Goal: Task Accomplishment & Management: Use online tool/utility

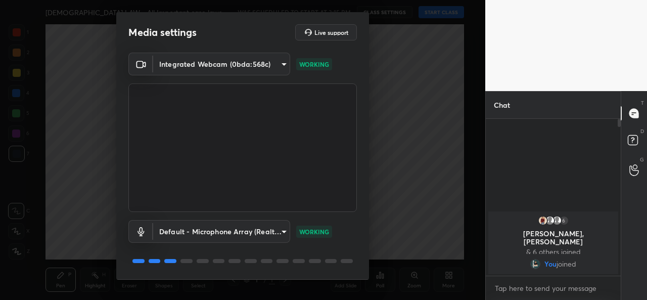
scroll to position [31, 0]
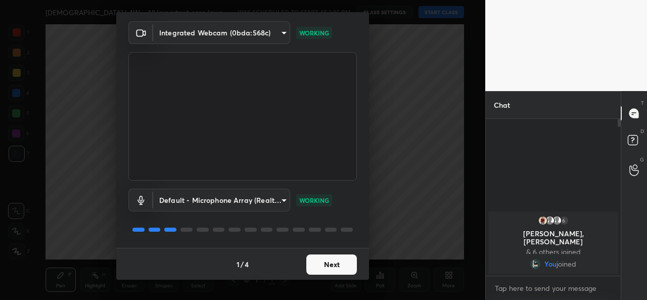
click at [333, 263] on button "Next" at bounding box center [331, 264] width 51 height 20
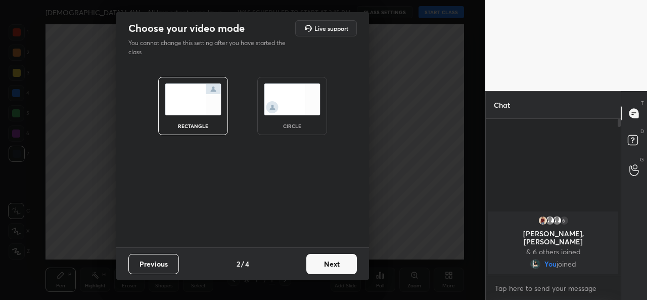
scroll to position [0, 0]
click at [333, 263] on button "Next" at bounding box center [331, 264] width 51 height 20
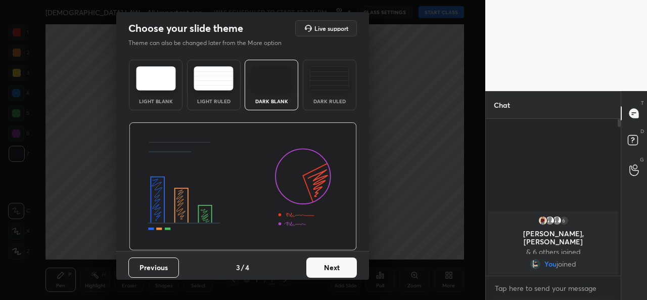
click at [150, 266] on button "Previous" at bounding box center [153, 267] width 51 height 20
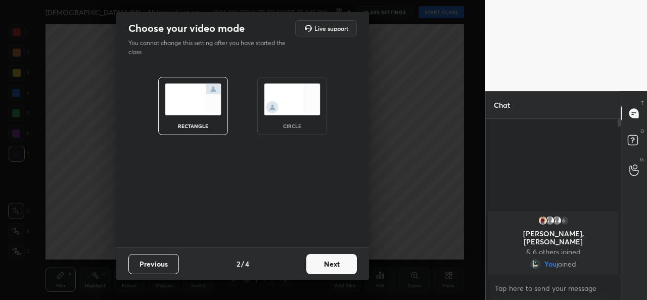
click at [276, 122] on div "circle" at bounding box center [292, 106] width 70 height 58
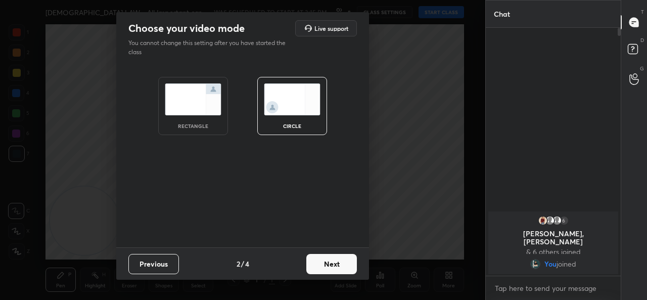
click at [332, 258] on button "Next" at bounding box center [331, 264] width 51 height 20
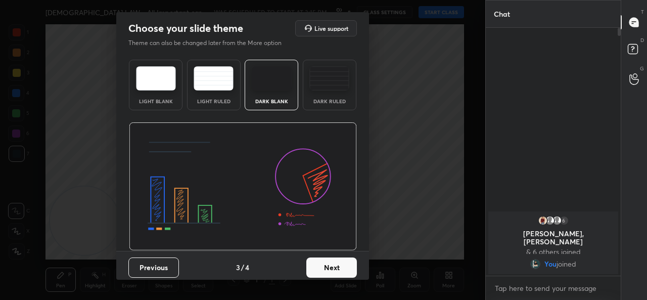
click at [332, 258] on button "Next" at bounding box center [331, 267] width 51 height 20
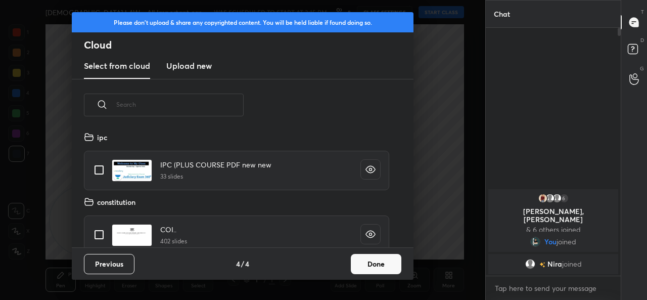
click at [382, 260] on button "Done" at bounding box center [376, 264] width 51 height 20
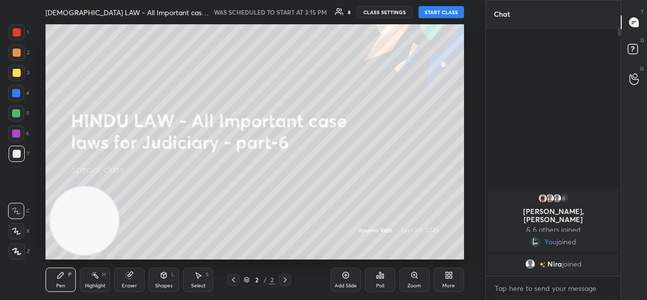
click at [443, 14] on button "START CLASS" at bounding box center [440, 12] width 45 height 12
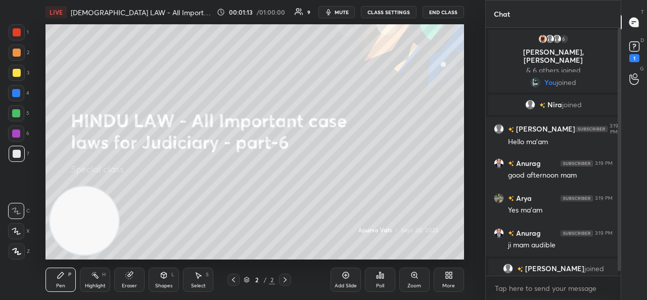
click at [498, 282] on body "1 2 3 4 5 6 7 C X Z C X Z E E Erase all H H LIVE [DEMOGRAPHIC_DATA] LAW - All I…" at bounding box center [323, 150] width 647 height 300
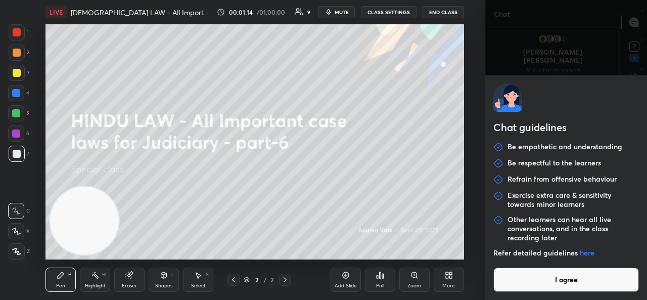
click at [579, 281] on button "I agree" at bounding box center [565, 279] width 145 height 24
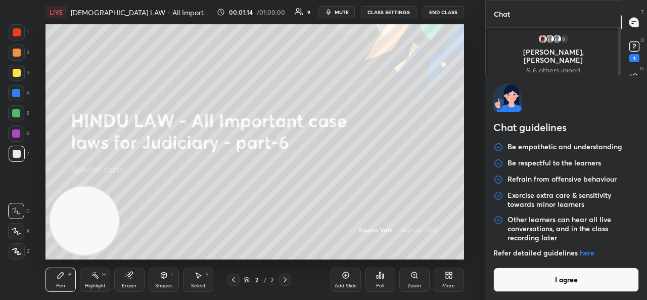
type textarea "x"
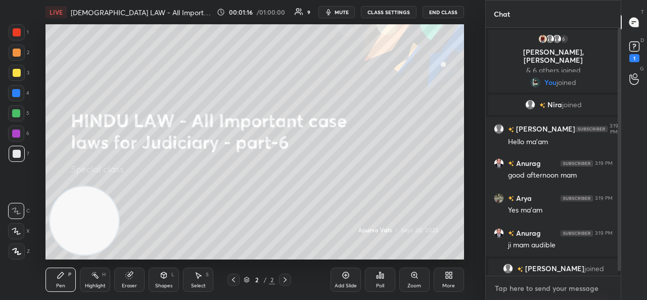
paste textarea "[URL][DOMAIN_NAME]"
type textarea "[URL][DOMAIN_NAME]"
type textarea "x"
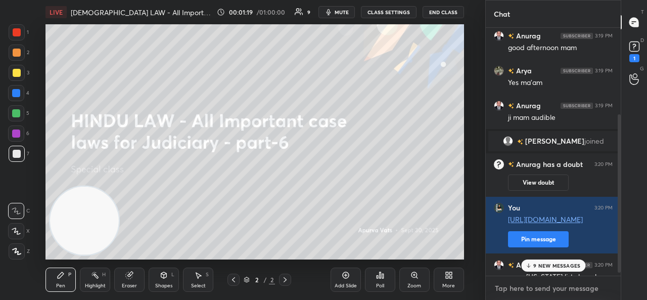
scroll to position [139, 0]
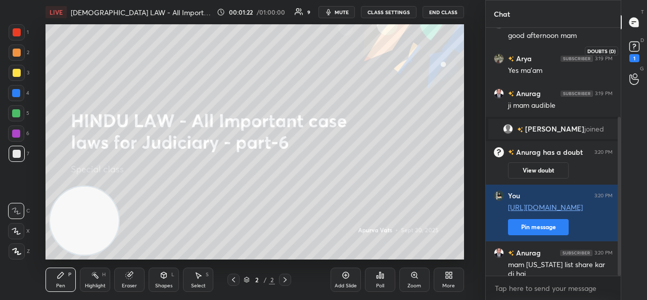
click at [636, 49] on rect at bounding box center [634, 47] width 10 height 10
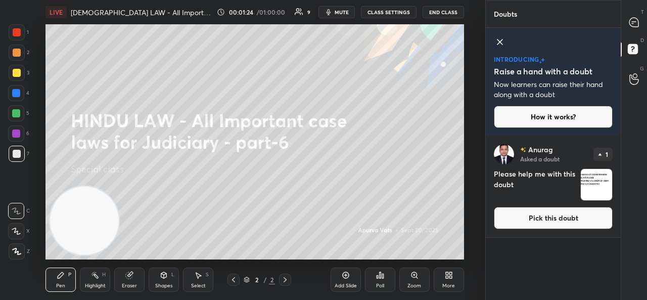
click at [564, 223] on button "Pick this doubt" at bounding box center [552, 218] width 119 height 22
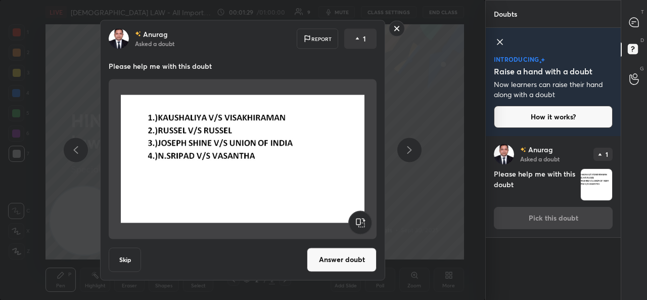
click at [413, 113] on div "[PERSON_NAME] Asked a doubt Report 1 Please help me with this doubt Skip Answer…" at bounding box center [243, 150] width 382 height 260
click at [394, 29] on rect at bounding box center [397, 29] width 16 height 16
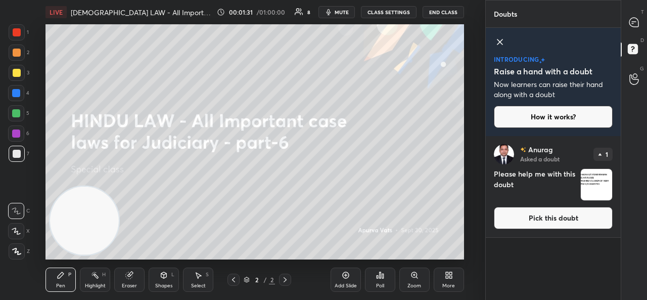
click at [638, 33] on div "T Messages (T)" at bounding box center [634, 22] width 26 height 28
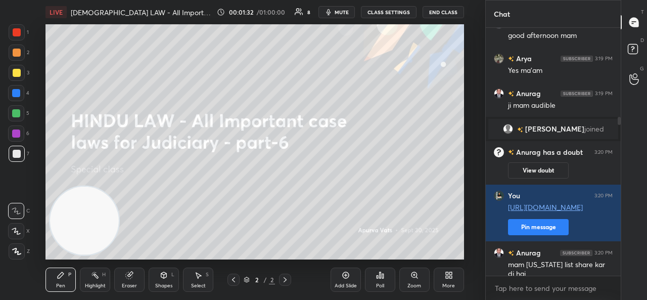
scroll to position [244, 132]
click at [342, 284] on div "Add Slide" at bounding box center [345, 285] width 22 height 5
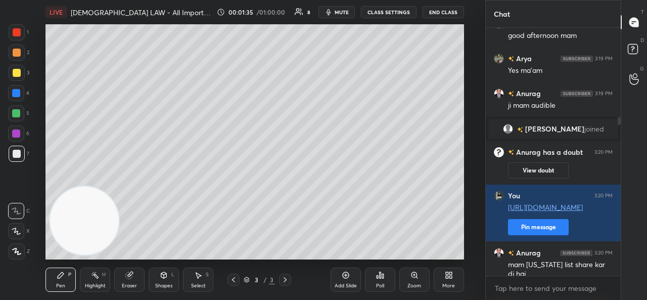
click at [19, 256] on div at bounding box center [17, 251] width 16 height 16
click at [329, 11] on icon "button" at bounding box center [328, 12] width 8 height 8
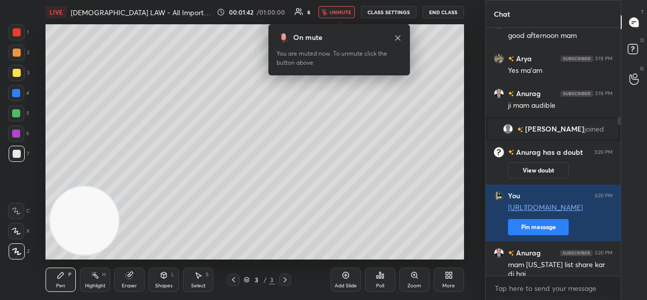
click at [332, 9] on span "unmute" at bounding box center [340, 12] width 22 height 7
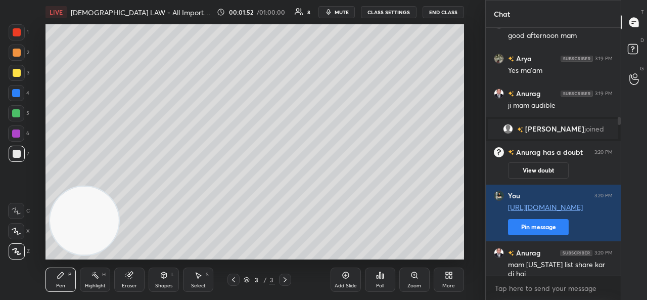
click at [340, 8] on button "mute" at bounding box center [336, 12] width 36 height 12
click at [338, 11] on span "unmute" at bounding box center [340, 12] width 22 height 7
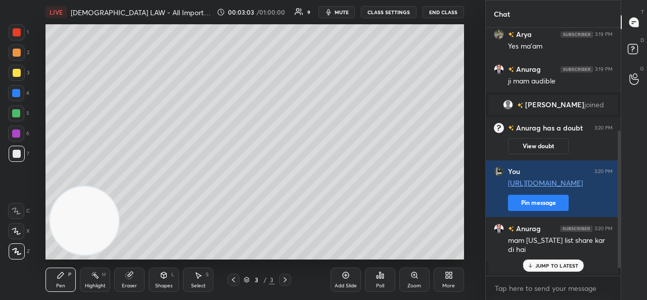
scroll to position [185, 0]
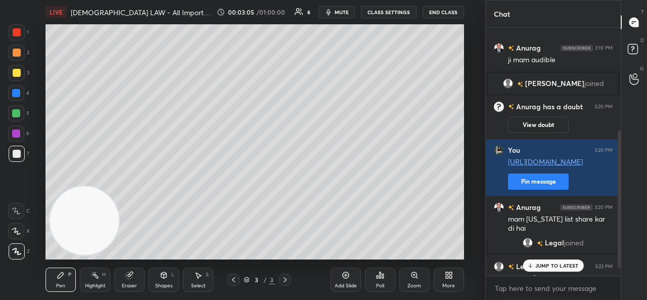
click at [533, 263] on div "JUMP TO LATEST" at bounding box center [552, 265] width 61 height 12
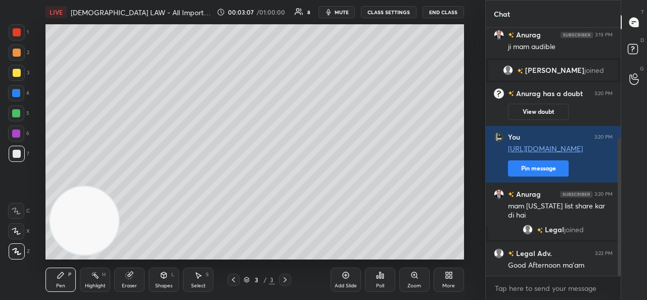
click at [343, 277] on icon at bounding box center [345, 275] width 7 height 7
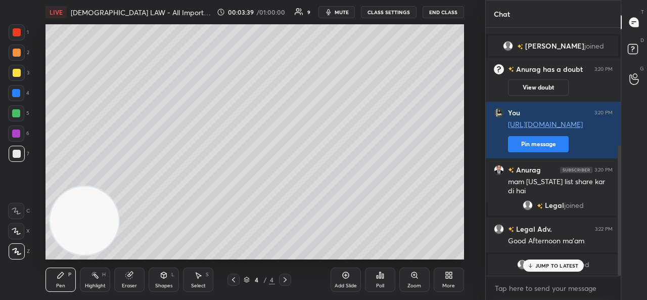
click at [540, 262] on p "JUMP TO LATEST" at bounding box center [556, 265] width 43 height 6
click at [352, 275] on div "Add Slide" at bounding box center [345, 279] width 30 height 24
click at [340, 277] on div "Add Slide" at bounding box center [345, 279] width 30 height 24
click at [240, 276] on div "6 / 6" at bounding box center [259, 279] width 64 height 12
click at [237, 276] on div at bounding box center [233, 279] width 12 height 12
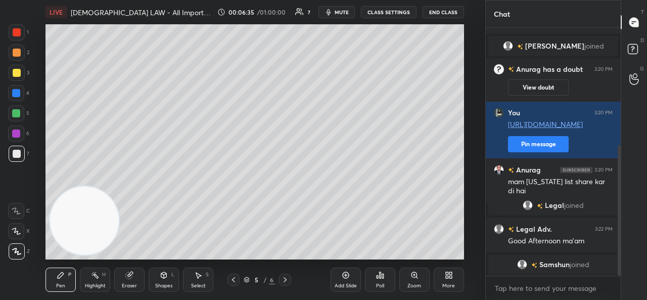
click at [238, 277] on div at bounding box center [233, 279] width 12 height 12
click at [239, 278] on div "4 / 6" at bounding box center [259, 279] width 64 height 12
click at [232, 279] on icon at bounding box center [233, 279] width 3 height 5
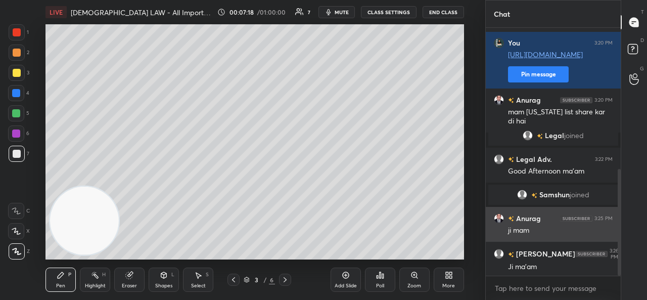
scroll to position [327, 0]
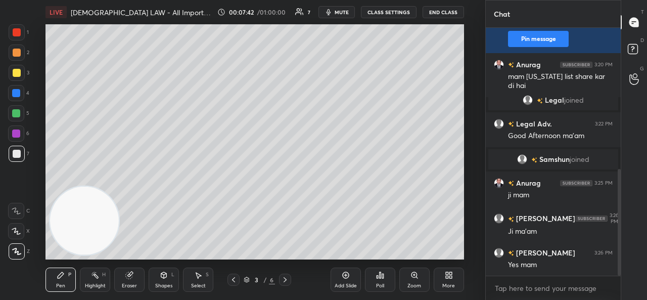
click at [20, 54] on div at bounding box center [17, 52] width 8 height 8
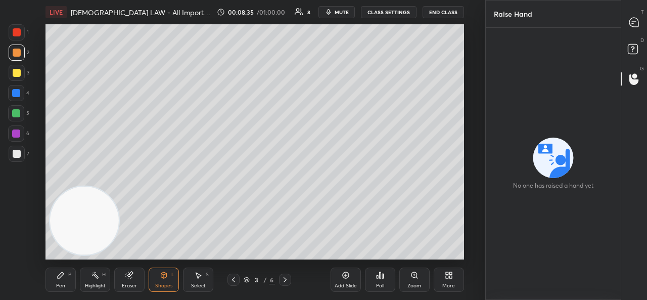
scroll to position [50273, 50064]
click at [632, 26] on icon at bounding box center [633, 22] width 9 height 9
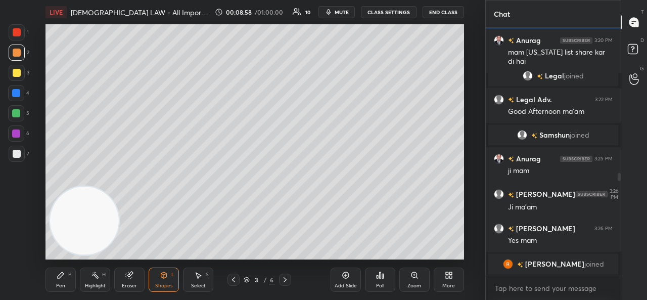
scroll to position [364, 0]
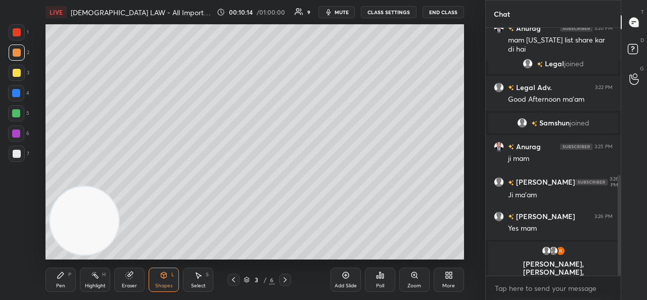
click at [343, 277] on icon at bounding box center [345, 275] width 7 height 7
click at [20, 154] on div at bounding box center [17, 153] width 16 height 16
click at [18, 73] on div at bounding box center [17, 73] width 8 height 8
click at [65, 281] on div "Pen P" at bounding box center [60, 279] width 30 height 24
click at [15, 212] on icon at bounding box center [16, 211] width 8 height 6
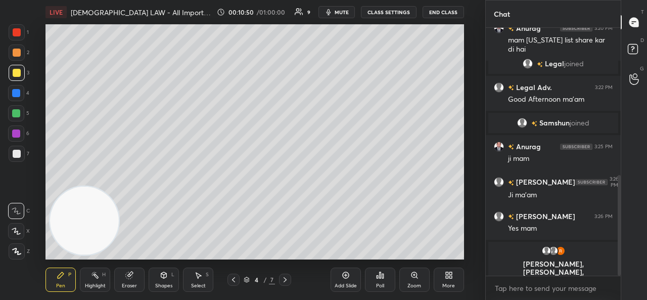
click at [18, 231] on icon at bounding box center [16, 230] width 9 height 7
click at [17, 48] on div at bounding box center [17, 52] width 8 height 8
click at [16, 134] on div at bounding box center [16, 133] width 8 height 8
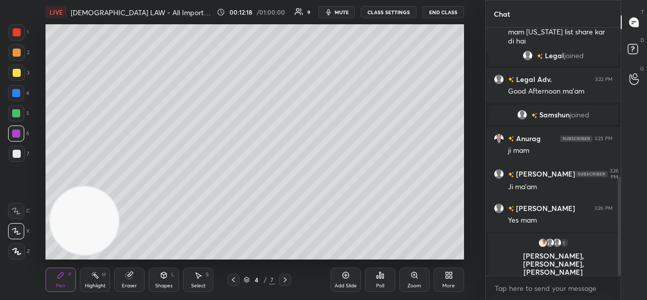
click at [284, 275] on div at bounding box center [285, 279] width 12 height 12
click at [286, 280] on icon at bounding box center [285, 279] width 8 height 8
click at [233, 279] on icon at bounding box center [233, 279] width 8 height 8
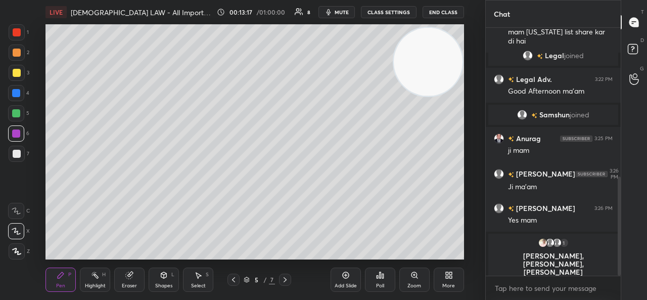
click at [285, 273] on div at bounding box center [285, 279] width 12 height 12
click at [285, 278] on icon at bounding box center [285, 279] width 8 height 8
click at [289, 281] on div at bounding box center [285, 279] width 12 height 12
click at [229, 281] on icon at bounding box center [233, 279] width 8 height 8
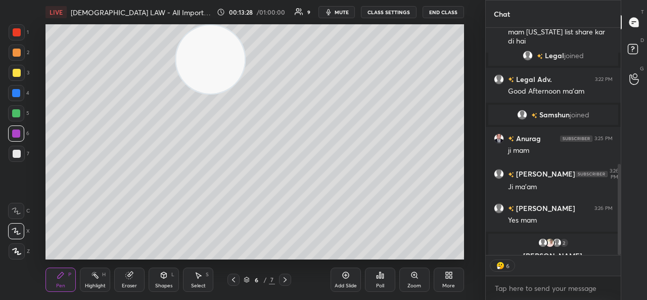
scroll to position [392, 0]
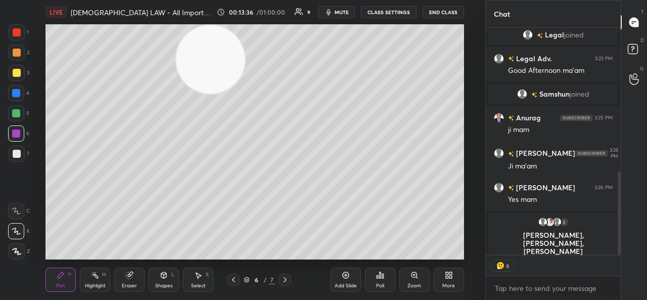
click at [285, 275] on icon at bounding box center [285, 279] width 8 height 8
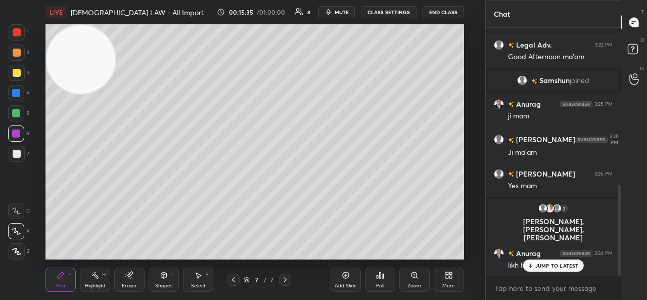
scroll to position [430, 0]
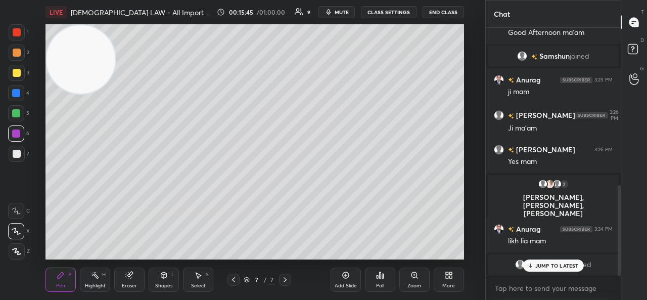
click at [552, 265] on p "JUMP TO LATEST" at bounding box center [556, 265] width 43 height 6
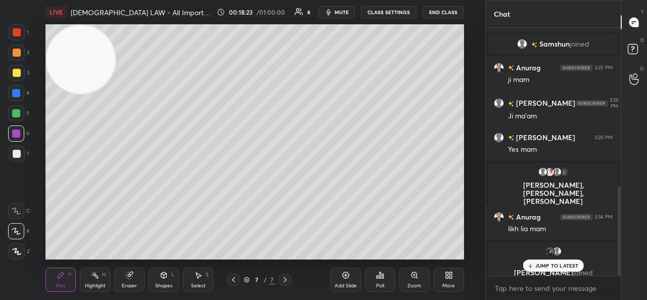
click at [544, 264] on p "JUMP TO LATEST" at bounding box center [556, 265] width 43 height 6
type textarea "x"
click at [524, 287] on textarea at bounding box center [552, 288] width 119 height 16
paste textarea "[URL][DOMAIN_NAME]"
type textarea "[URL][DOMAIN_NAME]"
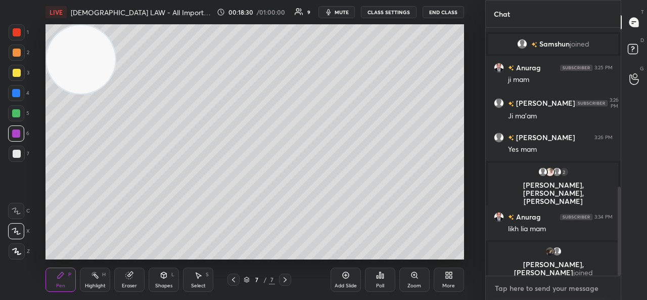
type textarea "x"
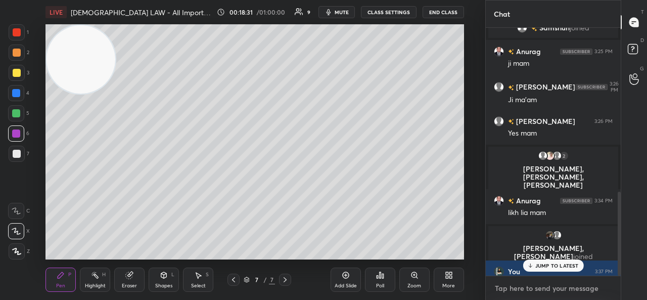
scroll to position [483, 0]
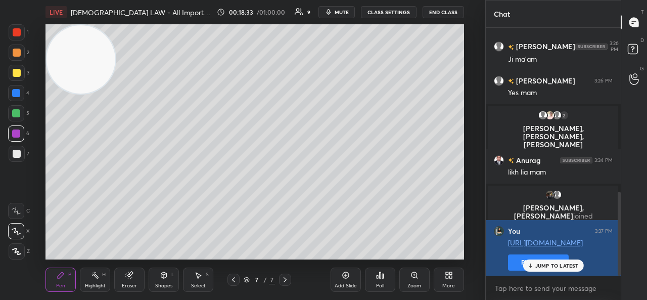
click at [516, 254] on button "Pin message" at bounding box center [538, 262] width 61 height 16
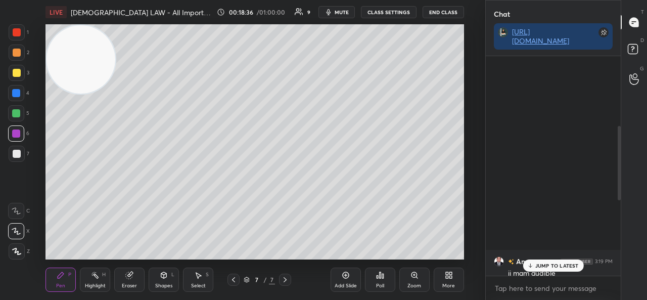
scroll to position [527, 0]
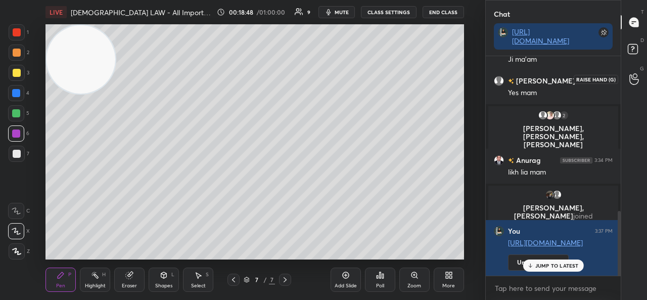
click at [631, 75] on icon at bounding box center [633, 79] width 9 height 10
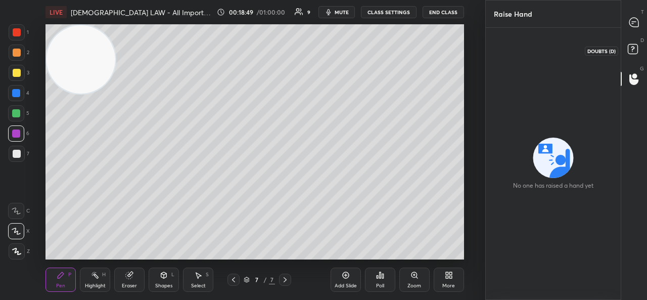
click at [628, 54] on icon at bounding box center [634, 50] width 18 height 18
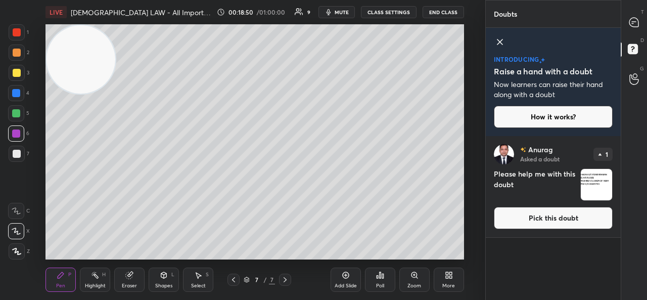
click at [533, 171] on h4 "Please help me with this doubt" at bounding box center [534, 184] width 82 height 32
click at [542, 211] on button "Pick this doubt" at bounding box center [552, 218] width 119 height 22
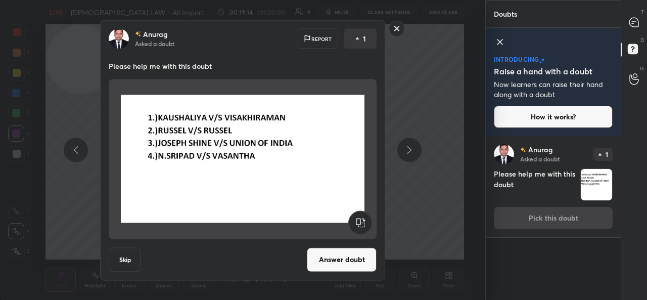
click at [397, 32] on rect at bounding box center [397, 29] width 16 height 16
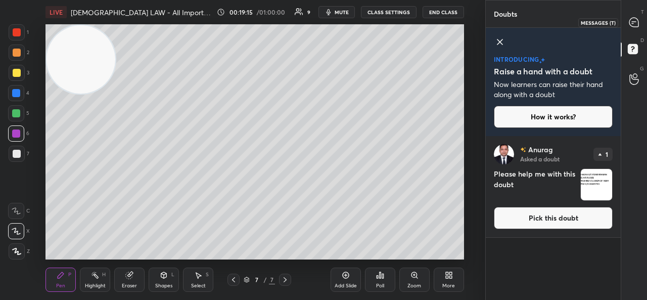
click at [635, 27] on icon at bounding box center [633, 22] width 9 height 9
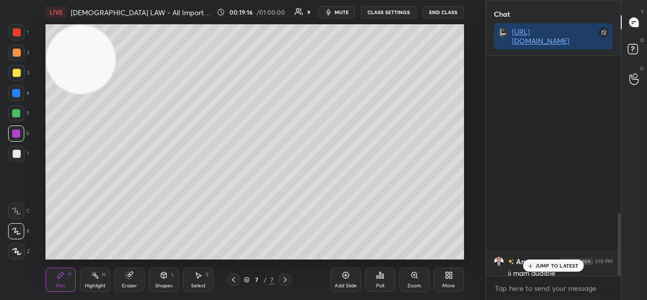
scroll to position [216, 132]
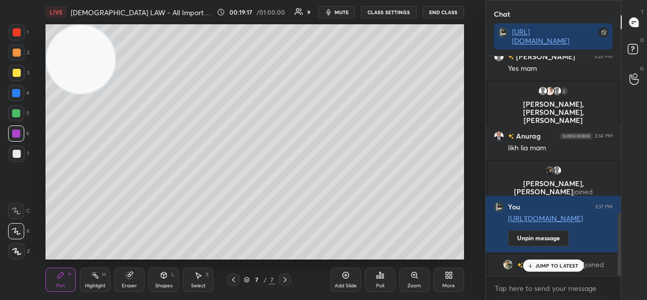
click at [552, 264] on p "JUMP TO LATEST" at bounding box center [556, 265] width 43 height 6
click at [513, 266] on img "grid" at bounding box center [508, 264] width 10 height 10
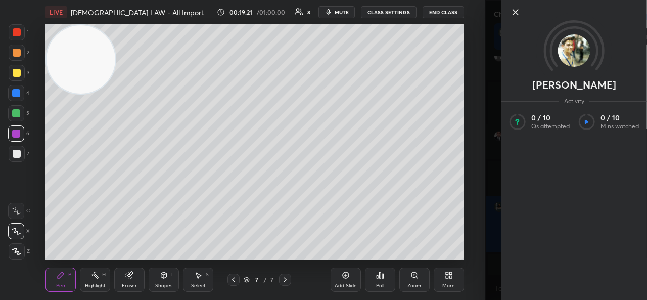
click at [519, 13] on icon at bounding box center [515, 12] width 12 height 12
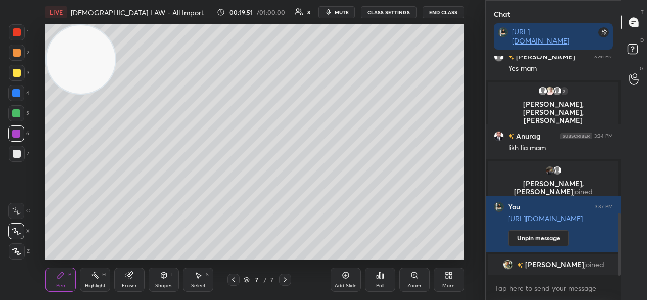
click at [350, 280] on div "Add Slide" at bounding box center [345, 279] width 30 height 24
click at [17, 151] on div at bounding box center [17, 154] width 8 height 8
click at [17, 73] on div at bounding box center [17, 73] width 8 height 8
click at [466, 110] on div "Setting up your live class Poll for secs No correct answer Start poll" at bounding box center [254, 141] width 444 height 235
click at [19, 153] on div at bounding box center [17, 154] width 8 height 8
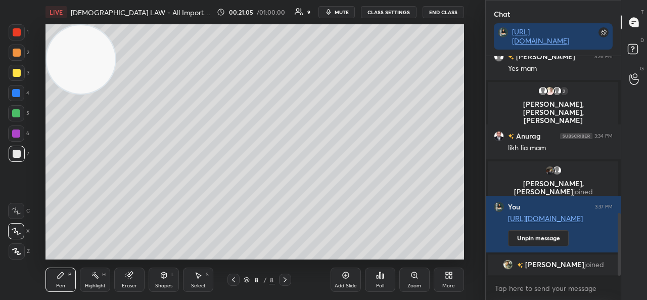
click at [131, 274] on icon at bounding box center [131, 273] width 6 height 5
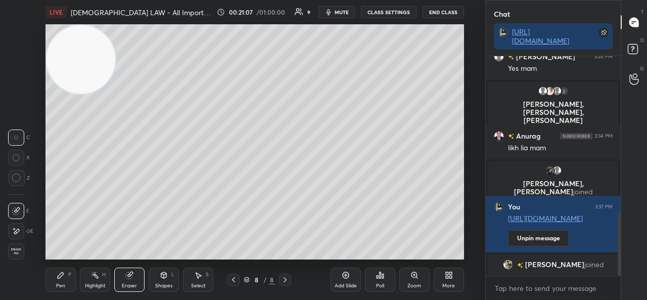
click at [49, 278] on div "Pen P" at bounding box center [60, 279] width 30 height 24
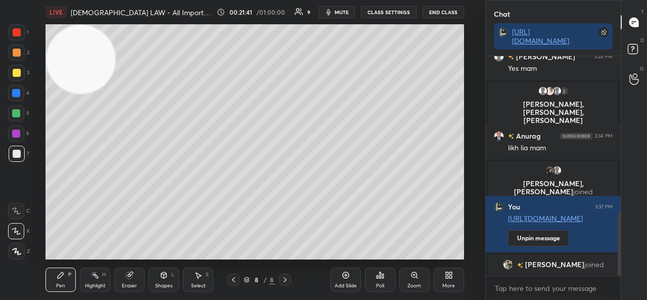
click at [126, 278] on icon at bounding box center [129, 275] width 8 height 8
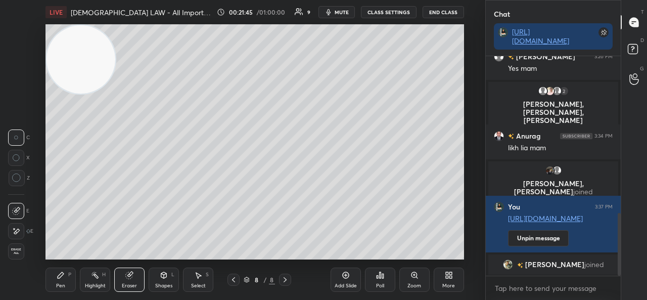
click at [70, 274] on div "P" at bounding box center [69, 274] width 3 height 5
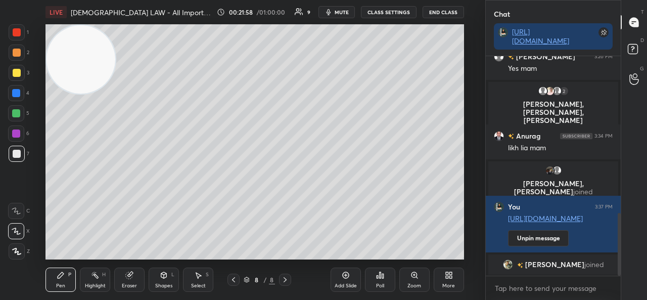
click at [17, 133] on div at bounding box center [16, 133] width 8 height 8
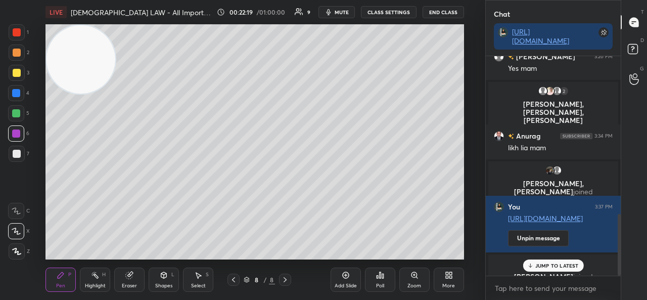
scroll to position [564, 0]
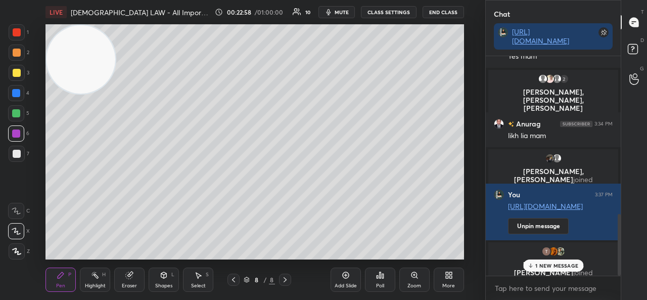
click at [542, 265] on p "1 NEW MESSAGE" at bounding box center [556, 265] width 43 height 6
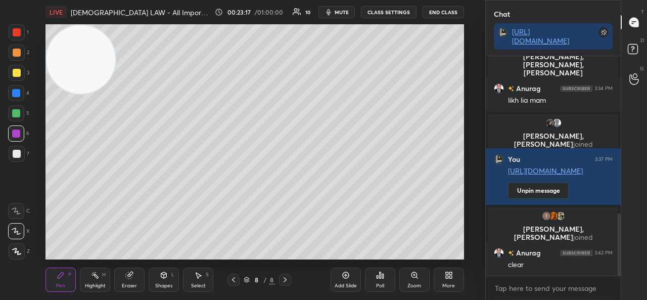
scroll to position [557, 0]
click at [340, 274] on div "Add Slide" at bounding box center [345, 279] width 30 height 24
click at [20, 248] on icon at bounding box center [16, 250] width 9 height 7
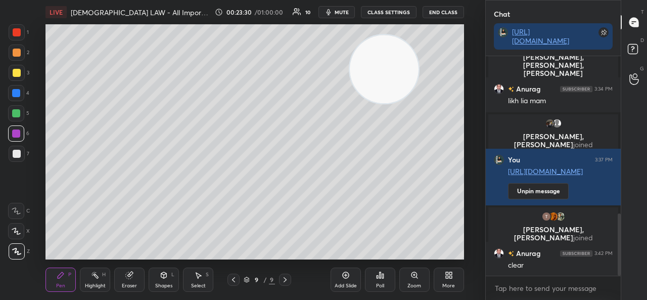
click at [21, 68] on div at bounding box center [17, 73] width 16 height 16
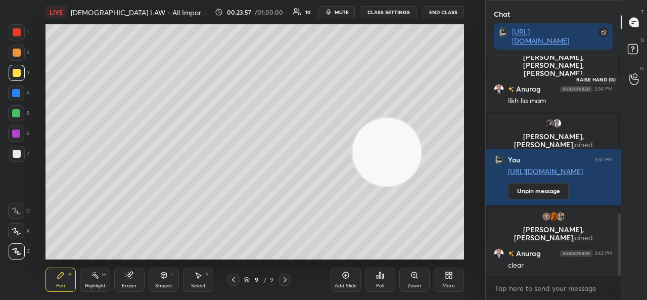
click at [630, 84] on icon at bounding box center [634, 79] width 10 height 12
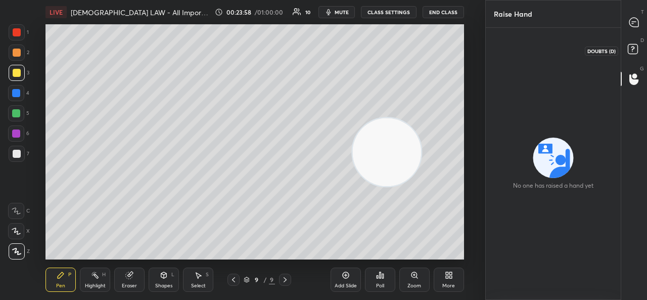
click at [627, 46] on rect at bounding box center [632, 49] width 10 height 10
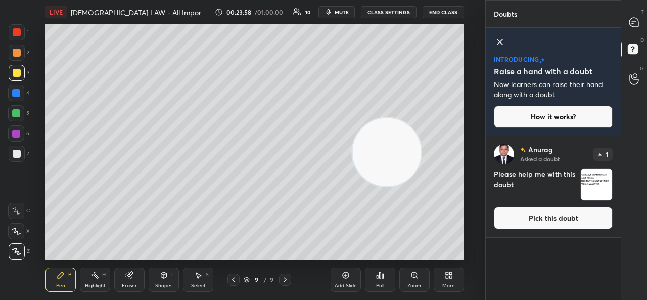
scroll to position [161, 132]
click at [582, 184] on img "grid" at bounding box center [595, 184] width 31 height 31
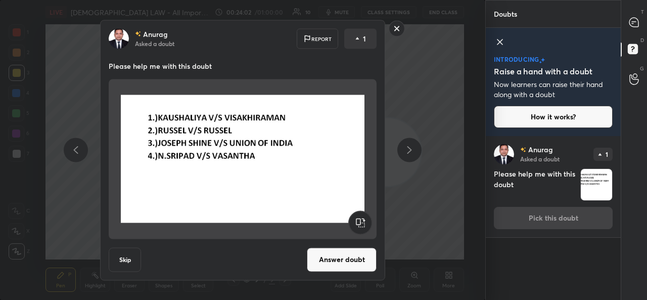
click at [401, 28] on rect at bounding box center [397, 29] width 16 height 16
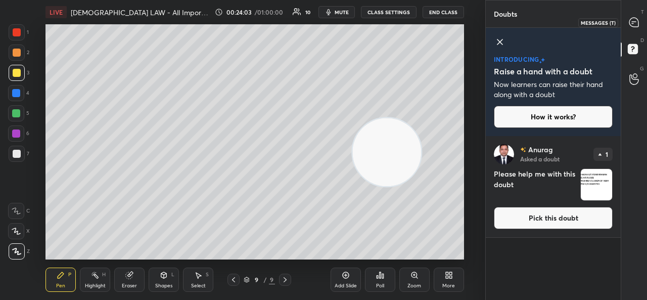
click at [630, 22] on icon at bounding box center [633, 22] width 9 height 9
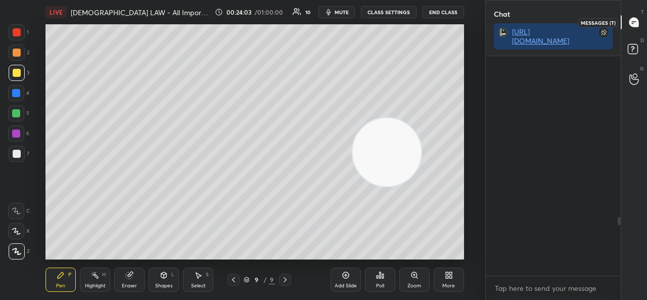
scroll to position [216, 132]
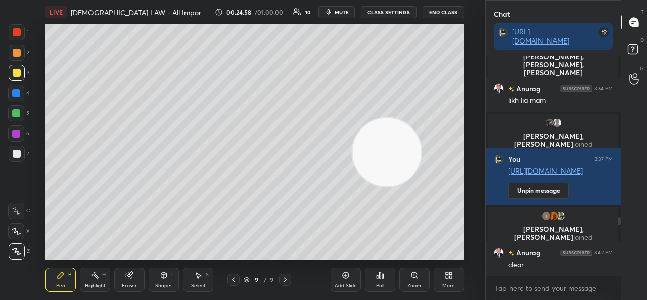
click at [18, 154] on div at bounding box center [17, 154] width 8 height 8
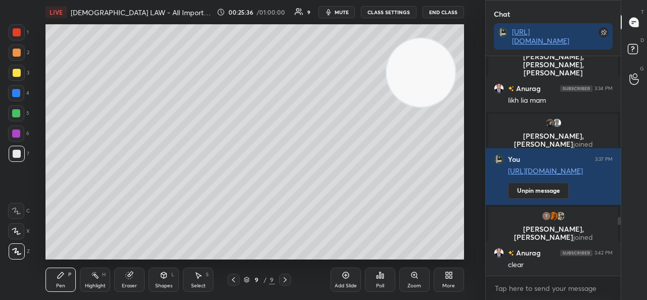
click at [464, 187] on div "Setting up your live class Poll for secs No correct answer Start poll" at bounding box center [254, 141] width 444 height 235
click at [16, 230] on icon at bounding box center [16, 230] width 9 height 7
click at [336, 274] on div "Add Slide" at bounding box center [345, 279] width 30 height 24
click at [134, 281] on div "Eraser" at bounding box center [129, 279] width 30 height 24
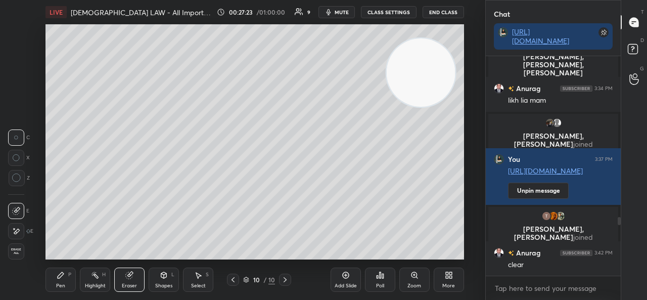
click at [57, 276] on icon at bounding box center [61, 275] width 8 height 8
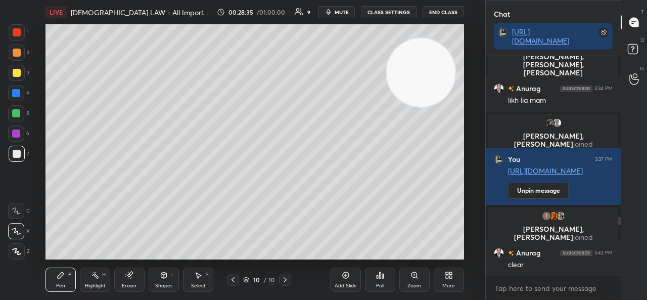
click at [231, 279] on icon at bounding box center [233, 279] width 8 height 8
click at [288, 279] on icon at bounding box center [285, 279] width 8 height 8
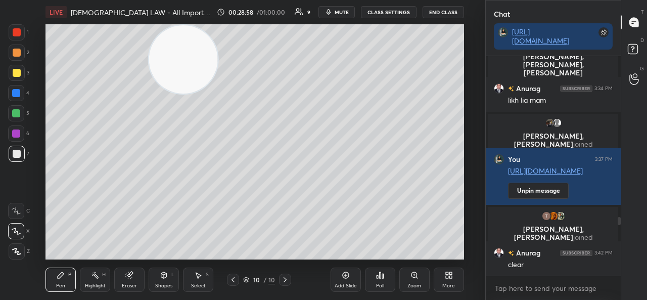
click at [16, 69] on div at bounding box center [17, 73] width 8 height 8
click at [349, 276] on icon at bounding box center [345, 275] width 8 height 8
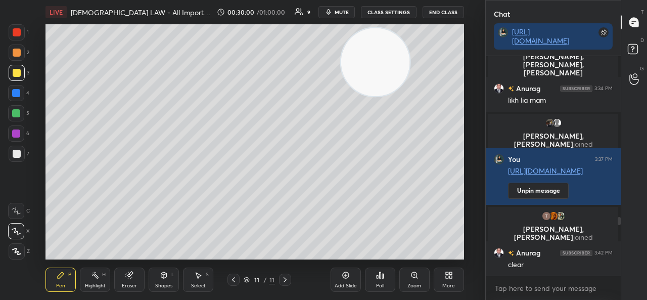
scroll to position [623, 0]
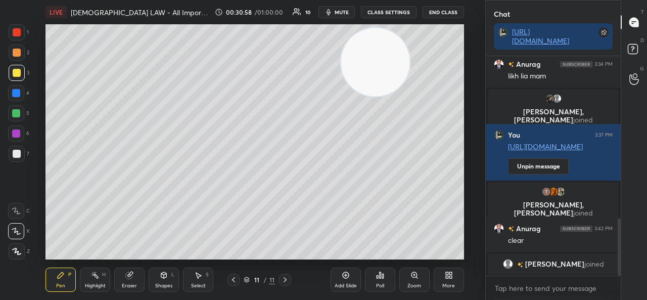
click at [342, 274] on icon at bounding box center [345, 275] width 7 height 7
click at [340, 276] on div "Add Slide" at bounding box center [345, 279] width 30 height 24
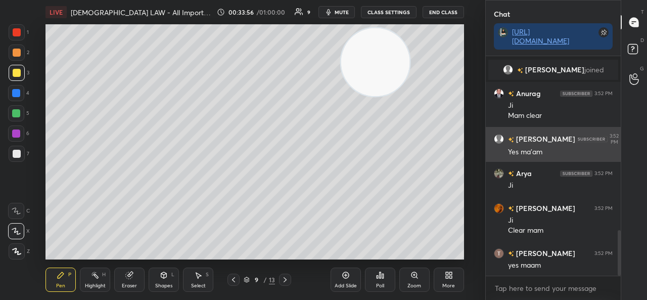
scroll to position [836, 0]
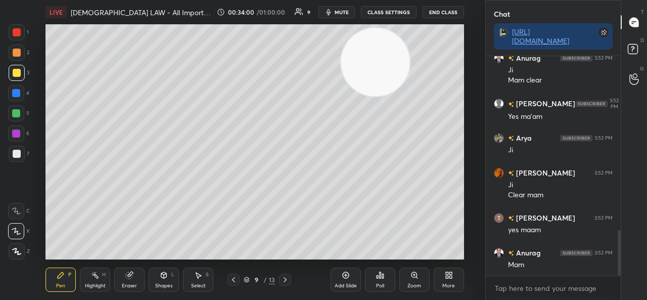
click at [245, 283] on div "9 / 13" at bounding box center [258, 279] width 31 height 9
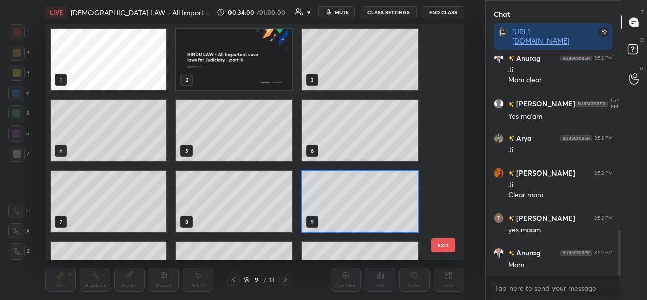
scroll to position [232, 413]
click at [216, 65] on img "grid" at bounding box center [234, 59] width 116 height 61
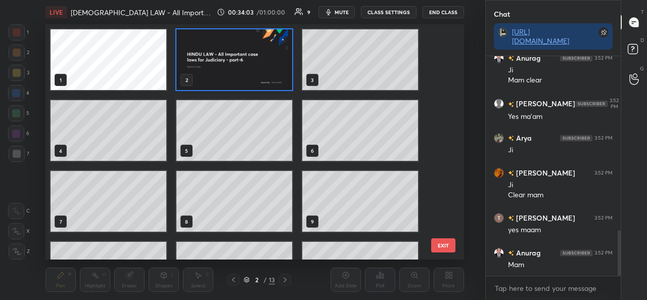
click at [224, 67] on img "grid" at bounding box center [234, 59] width 116 height 61
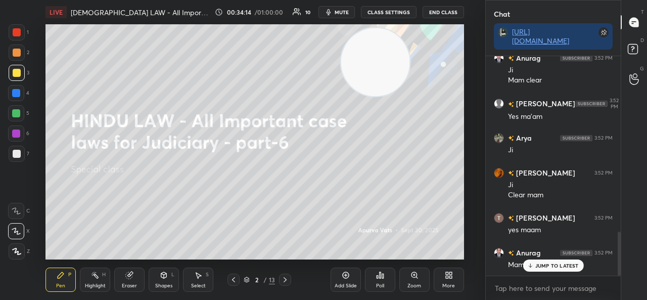
scroll to position [880, 0]
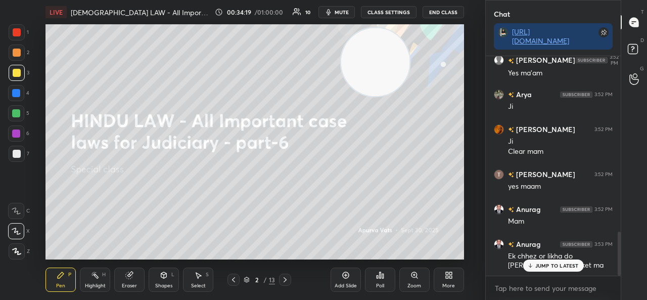
click at [448, 276] on icon at bounding box center [446, 276] width 3 height 3
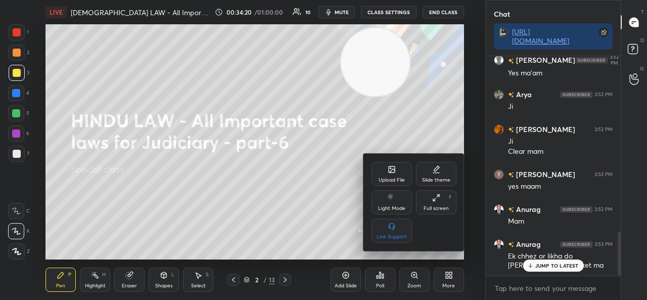
click at [384, 175] on div "Upload File" at bounding box center [391, 174] width 40 height 24
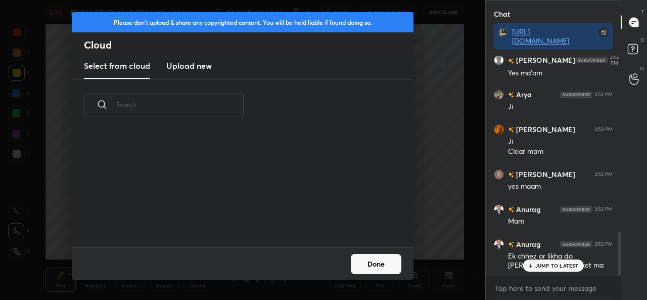
scroll to position [116, 324]
click at [188, 65] on h3 "Upload new" at bounding box center [188, 66] width 45 height 12
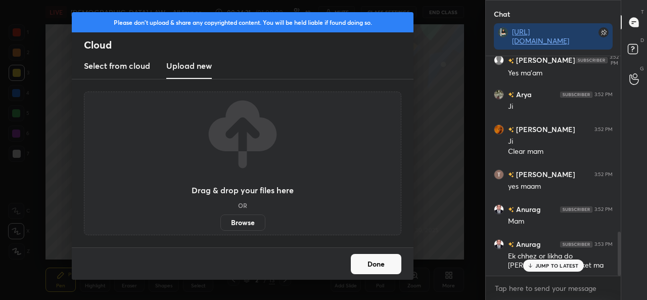
click at [243, 224] on label "Browse" at bounding box center [242, 222] width 45 height 16
click at [220, 224] on input "Browse" at bounding box center [220, 222] width 0 height 16
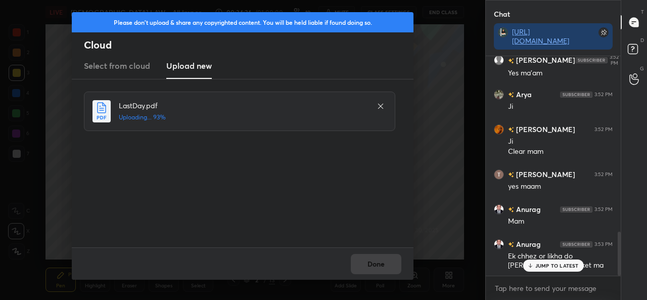
click at [375, 261] on div "Done" at bounding box center [242, 263] width 341 height 32
click at [373, 265] on button "Done" at bounding box center [376, 264] width 51 height 20
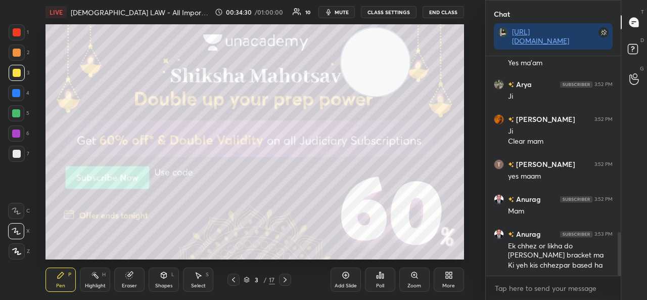
scroll to position [900, 0]
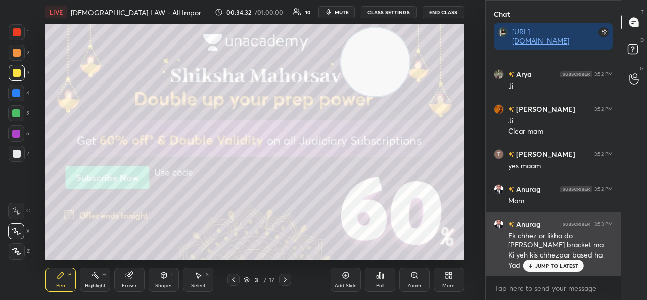
click at [551, 269] on div "JUMP TO LATEST" at bounding box center [552, 265] width 61 height 12
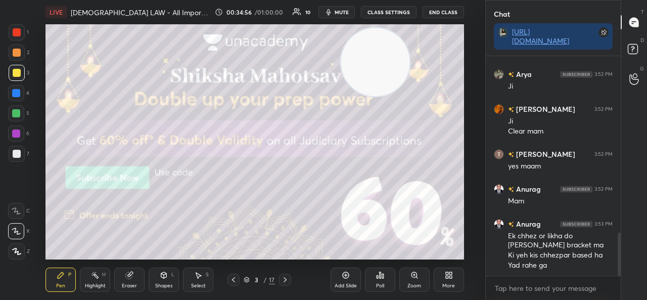
click at [292, 278] on div "3 / 17" at bounding box center [259, 279] width 142 height 12
click at [290, 279] on div at bounding box center [285, 279] width 12 height 12
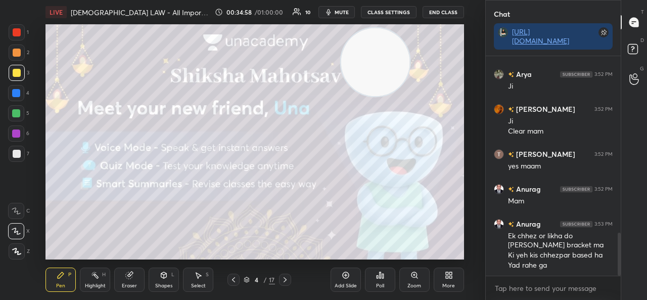
click at [290, 279] on div at bounding box center [285, 279] width 12 height 12
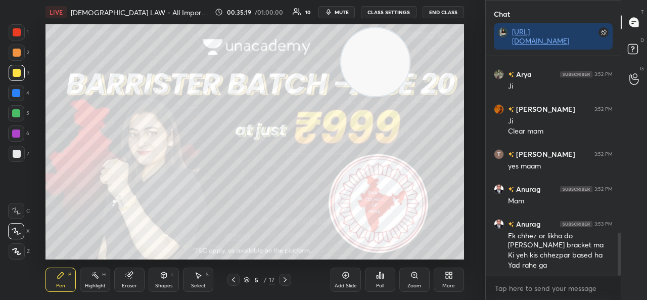
click at [288, 281] on icon at bounding box center [285, 279] width 8 height 8
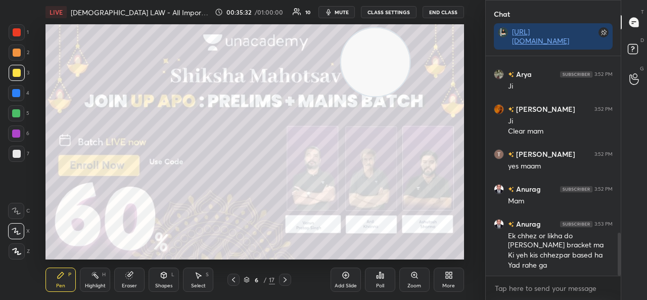
click at [283, 276] on icon at bounding box center [285, 279] width 8 height 8
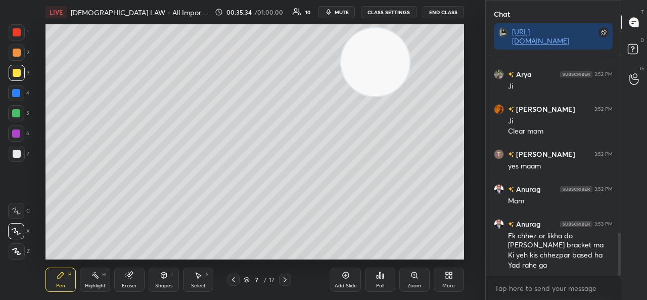
click at [285, 279] on icon at bounding box center [284, 279] width 3 height 5
click at [286, 281] on icon at bounding box center [285, 279] width 8 height 8
click at [286, 280] on icon at bounding box center [285, 279] width 8 height 8
click at [288, 282] on icon at bounding box center [285, 279] width 8 height 8
click at [289, 281] on div at bounding box center [285, 279] width 12 height 12
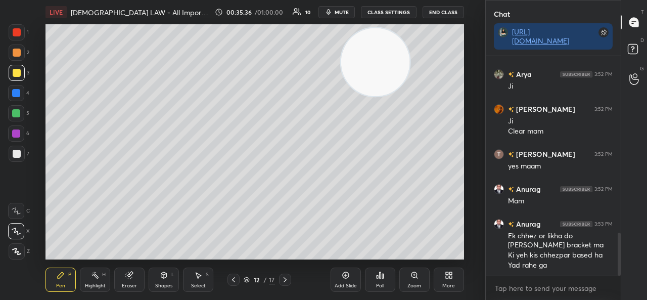
click at [289, 281] on div at bounding box center [285, 279] width 12 height 12
click at [19, 136] on div at bounding box center [16, 133] width 8 height 8
click at [343, 274] on icon at bounding box center [345, 275] width 8 height 8
click at [125, 276] on icon at bounding box center [129, 275] width 8 height 8
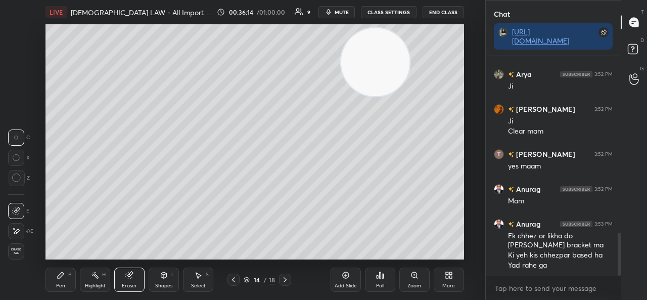
click at [63, 276] on icon at bounding box center [61, 275] width 8 height 8
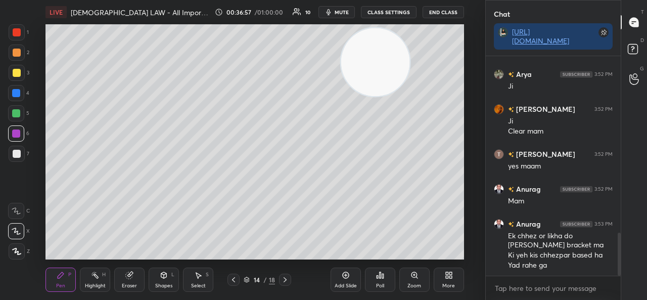
click at [232, 275] on icon at bounding box center [233, 279] width 8 height 8
click at [279, 280] on div at bounding box center [285, 279] width 12 height 12
click at [290, 280] on div at bounding box center [285, 279] width 12 height 12
click at [288, 279] on icon at bounding box center [285, 279] width 8 height 8
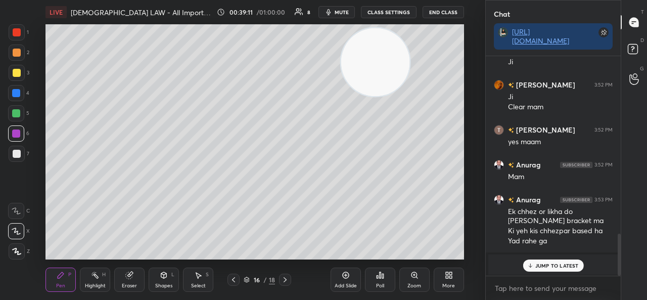
click at [575, 266] on p "JUMP TO LATEST" at bounding box center [556, 265] width 43 height 6
type textarea "x"
click at [517, 286] on textarea at bounding box center [552, 288] width 119 height 16
paste textarea "[URL][DOMAIN_NAME]"
type textarea "[URL][DOMAIN_NAME]"
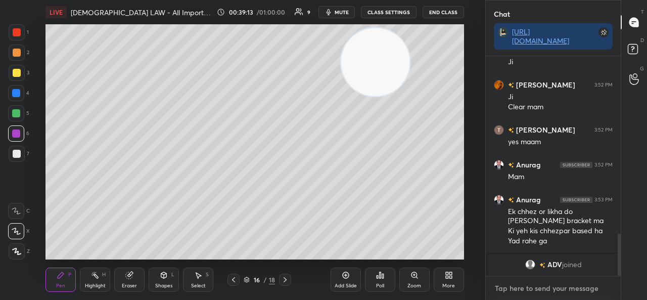
type textarea "x"
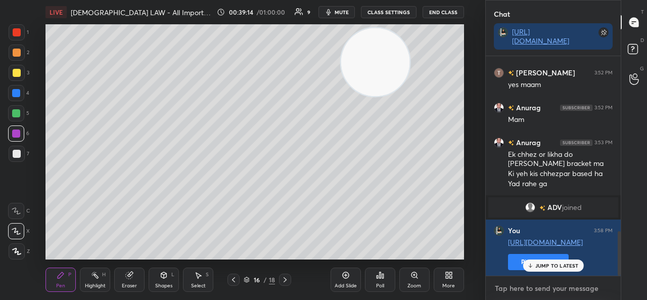
scroll to position [861, 0]
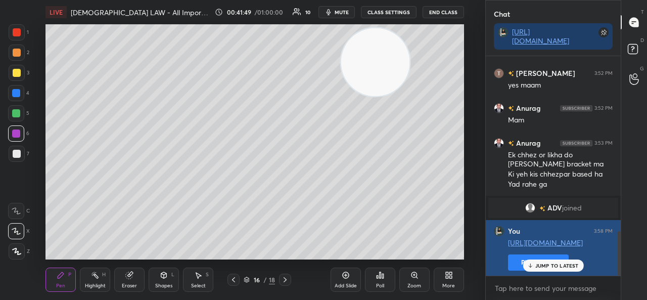
click at [536, 264] on p "JUMP TO LATEST" at bounding box center [556, 265] width 43 height 6
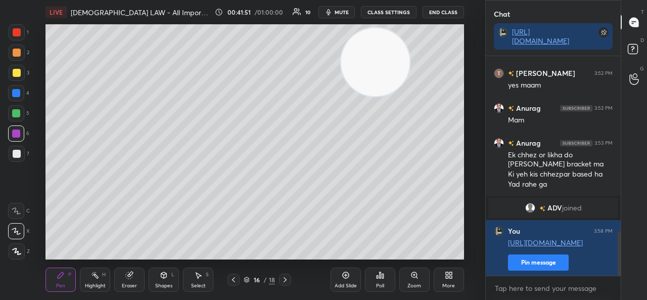
click at [287, 281] on icon at bounding box center [285, 279] width 8 height 8
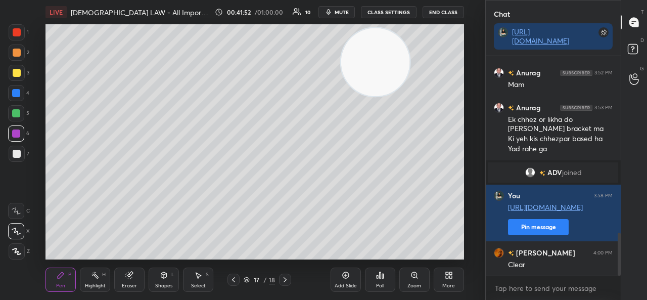
click at [292, 281] on div "17 / 18" at bounding box center [259, 279] width 142 height 12
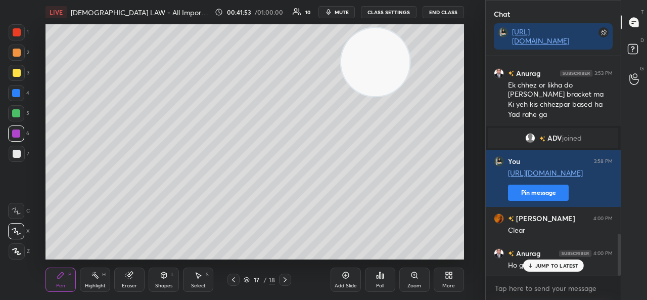
click at [347, 277] on icon at bounding box center [345, 275] width 7 height 7
click at [93, 273] on circle at bounding box center [92, 272] width 1 height 1
click at [16, 71] on div at bounding box center [17, 73] width 8 height 8
click at [18, 250] on icon at bounding box center [16, 251] width 8 height 8
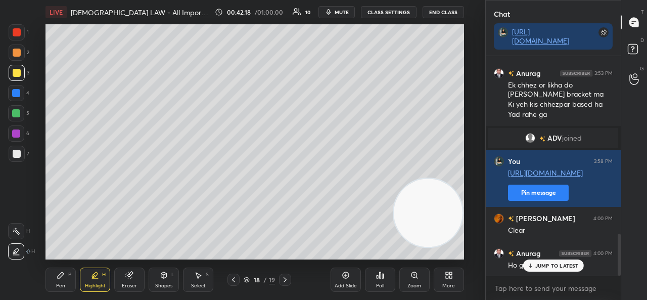
click at [65, 275] on div "Pen P" at bounding box center [60, 279] width 30 height 24
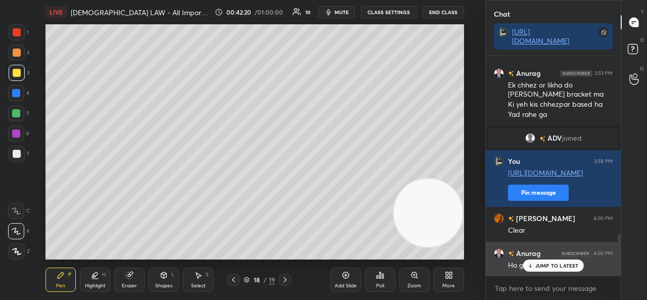
click at [539, 259] on div "JUMP TO LATEST" at bounding box center [552, 265] width 61 height 12
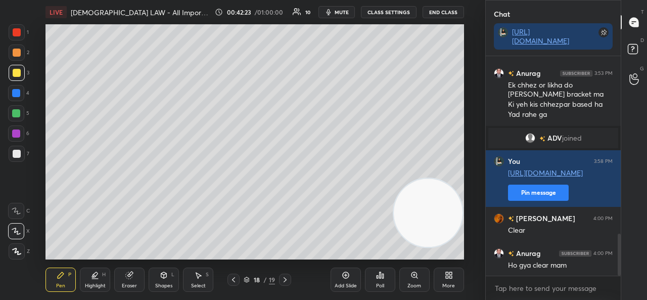
click at [18, 154] on div at bounding box center [17, 154] width 8 height 8
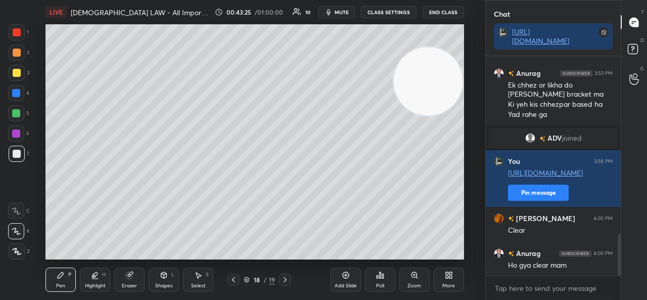
click at [128, 284] on div "Eraser" at bounding box center [129, 285] width 15 height 5
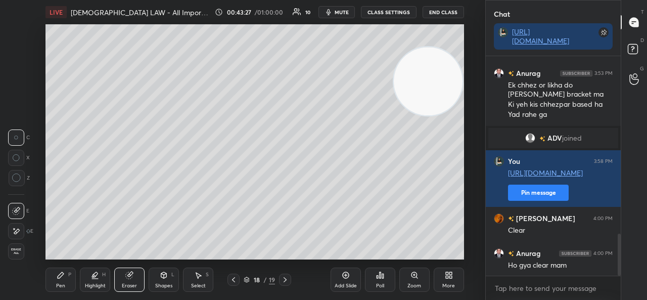
click at [56, 276] on div "Pen P" at bounding box center [60, 279] width 30 height 24
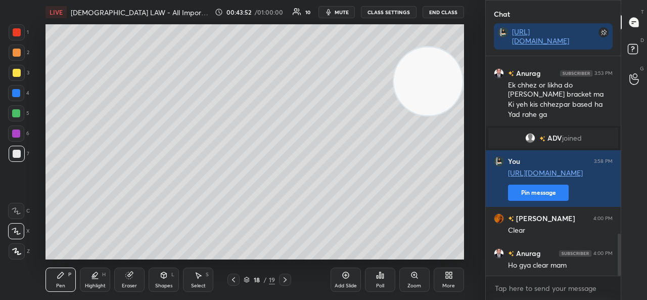
click at [125, 279] on icon at bounding box center [129, 275] width 8 height 8
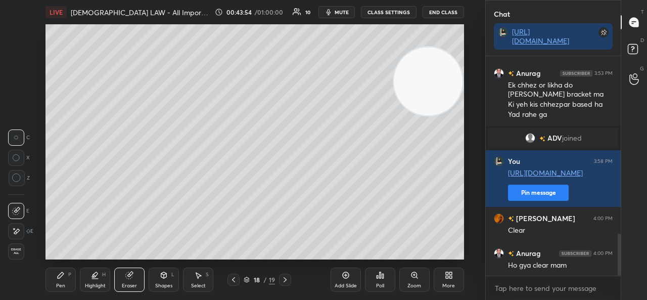
click at [63, 279] on div "Pen P" at bounding box center [60, 279] width 30 height 24
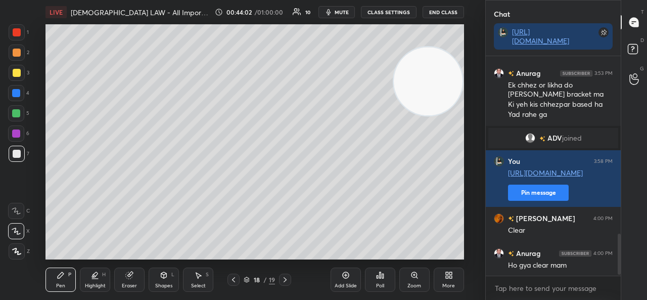
scroll to position [966, 0]
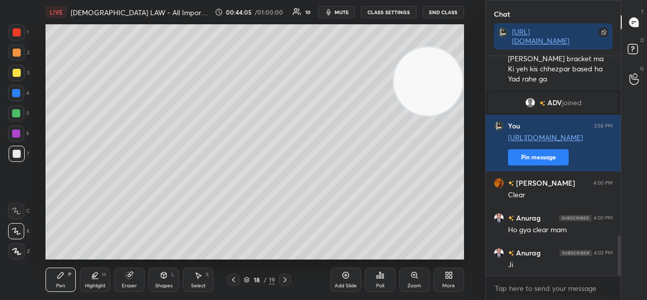
click at [14, 32] on div at bounding box center [17, 32] width 8 height 8
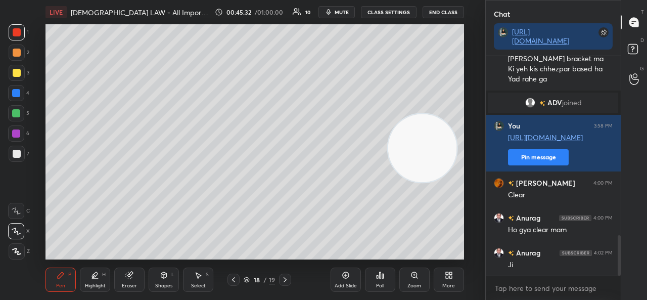
click at [107, 266] on div "Pen P Highlight H Eraser Shapes L Select S 18 / 19 Add Slide Poll Zoom More" at bounding box center [254, 279] width 418 height 40
click at [128, 277] on icon at bounding box center [129, 275] width 7 height 7
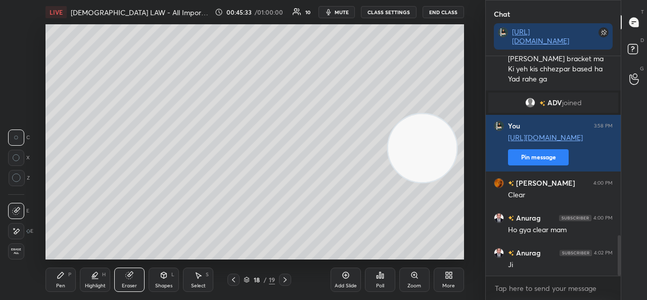
click at [19, 231] on icon at bounding box center [16, 231] width 8 height 9
click at [59, 277] on icon at bounding box center [61, 275] width 6 height 6
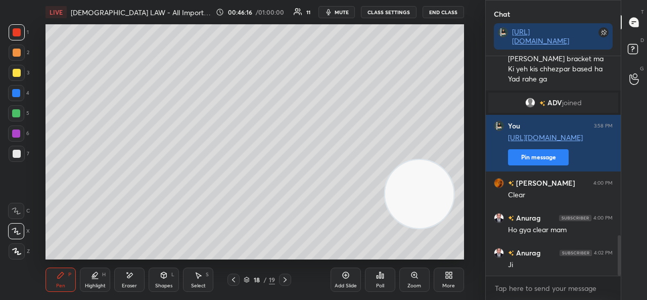
scroll to position [4, 3]
click at [348, 275] on icon at bounding box center [345, 275] width 7 height 7
click at [18, 88] on div at bounding box center [16, 93] width 16 height 16
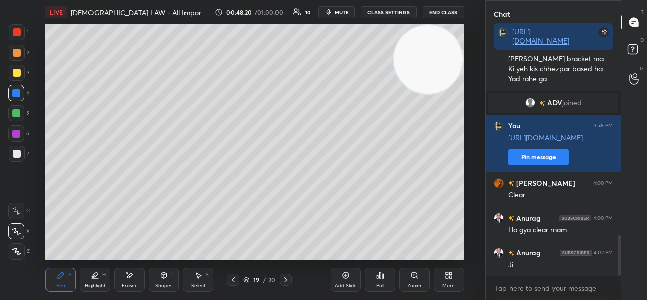
click at [20, 113] on div at bounding box center [16, 113] width 8 height 8
click at [198, 279] on div "Select S" at bounding box center [198, 279] width 30 height 24
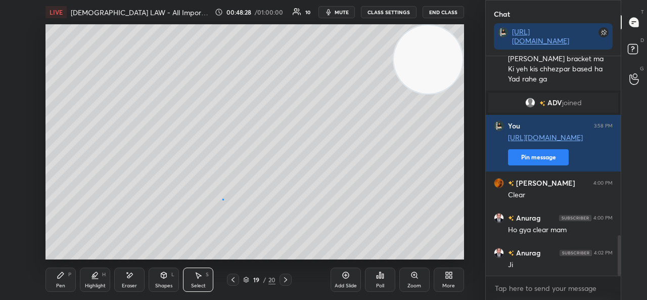
click at [222, 200] on div "0 ° Undo Copy Duplicate Duplicate to new slide Delete" at bounding box center [254, 141] width 418 height 235
click at [59, 272] on icon at bounding box center [61, 275] width 8 height 8
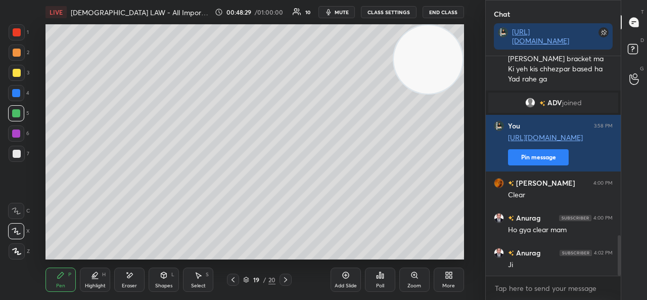
click at [14, 158] on div at bounding box center [17, 153] width 16 height 16
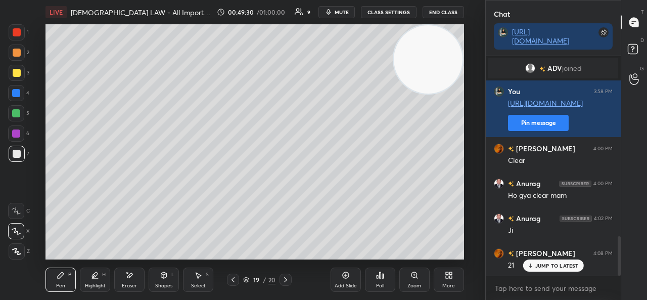
click at [229, 278] on icon at bounding box center [233, 279] width 8 height 8
click at [288, 280] on icon at bounding box center [285, 279] width 8 height 8
click at [336, 280] on div "Add Slide" at bounding box center [345, 279] width 30 height 24
click at [17, 51] on div at bounding box center [17, 52] width 8 height 8
click at [128, 281] on div "Eraser" at bounding box center [129, 279] width 30 height 24
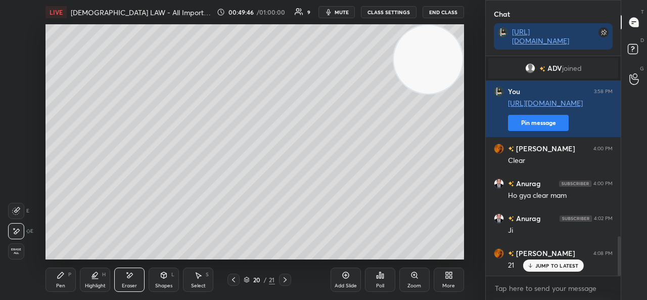
click at [16, 250] on span "Erase all" at bounding box center [16, 250] width 15 height 7
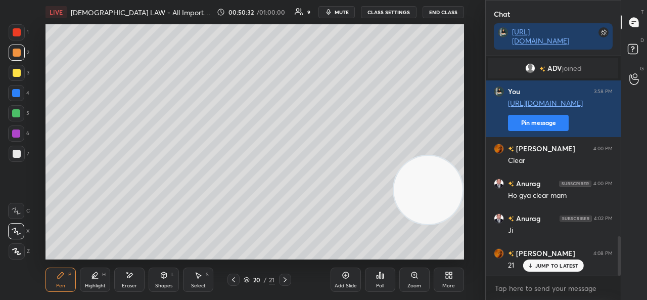
click at [195, 274] on icon at bounding box center [198, 275] width 8 height 8
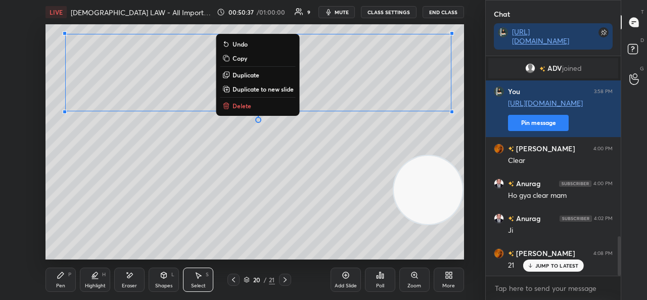
click at [140, 128] on div "0 ° Undo Copy Duplicate Duplicate to new slide Delete" at bounding box center [254, 141] width 418 height 235
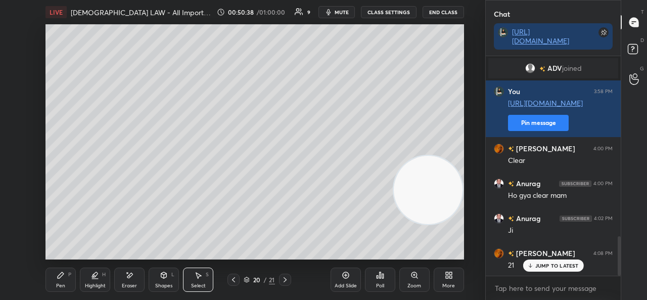
click at [74, 272] on div "Pen P" at bounding box center [60, 279] width 30 height 24
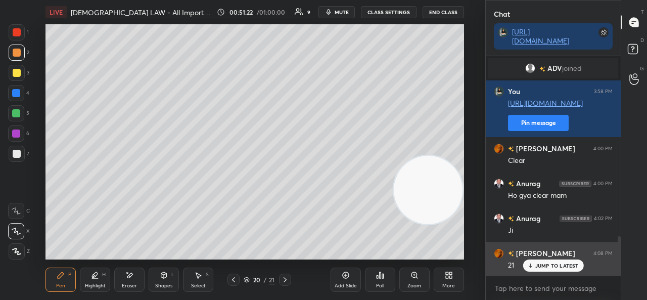
click at [544, 262] on p "JUMP TO LATEST" at bounding box center [556, 265] width 43 height 6
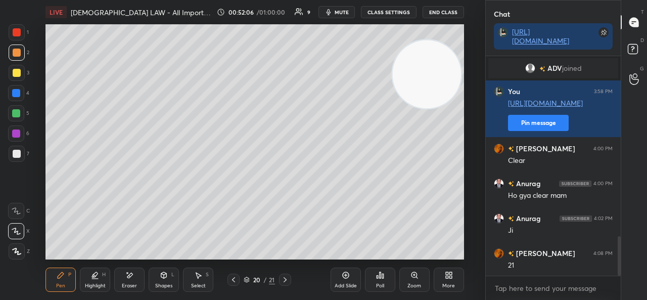
click at [126, 278] on icon at bounding box center [129, 275] width 8 height 9
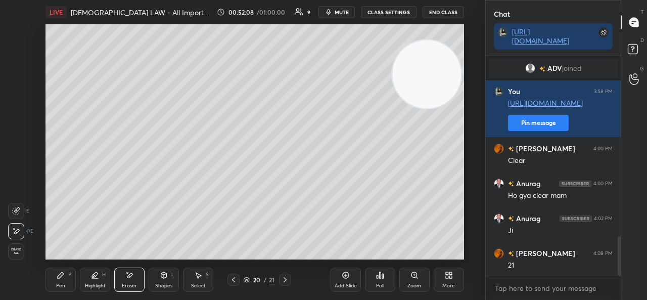
click at [56, 276] on div "Pen P" at bounding box center [60, 279] width 30 height 24
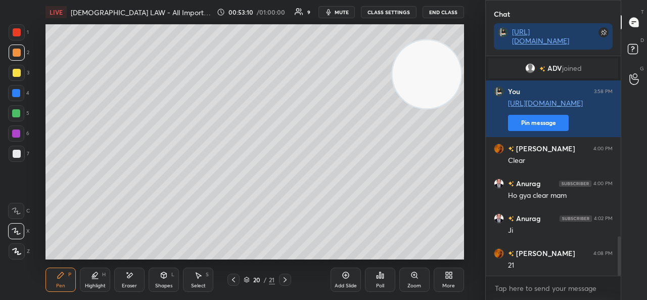
click at [231, 281] on icon at bounding box center [233, 279] width 8 height 8
click at [232, 276] on icon at bounding box center [233, 279] width 8 height 8
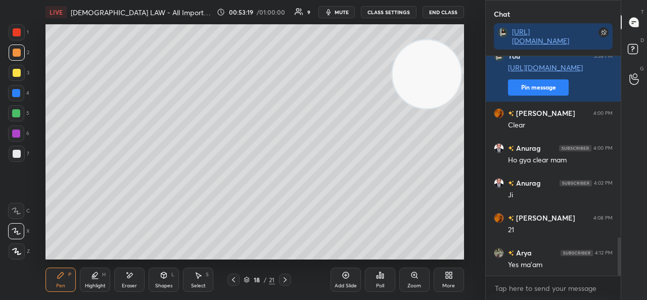
click at [283, 277] on icon at bounding box center [285, 279] width 8 height 8
click at [284, 277] on icon at bounding box center [285, 279] width 8 height 8
click at [282, 274] on div at bounding box center [285, 279] width 12 height 12
click at [236, 277] on icon at bounding box center [233, 279] width 8 height 8
click at [343, 279] on icon at bounding box center [345, 275] width 8 height 8
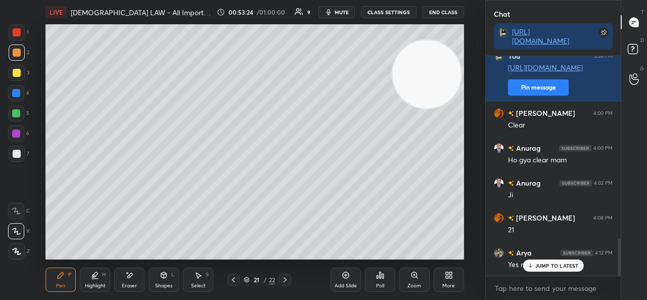
scroll to position [1070, 0]
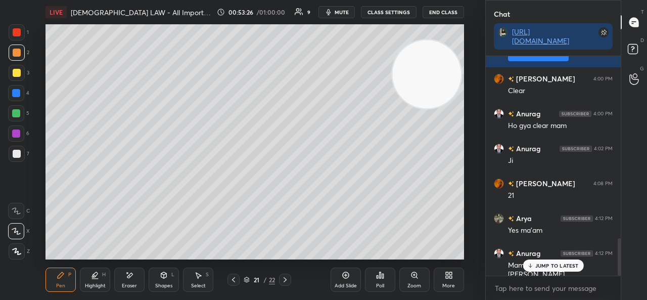
click at [13, 69] on div at bounding box center [17, 73] width 8 height 8
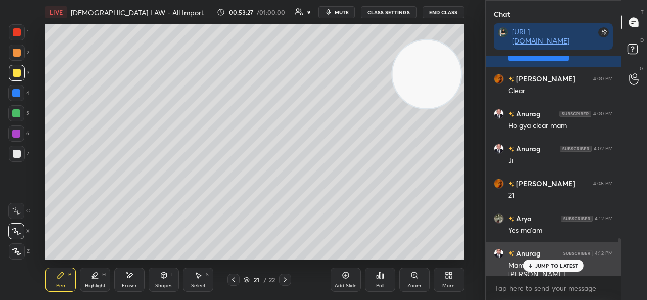
click at [538, 266] on p "JUMP TO LATEST" at bounding box center [556, 265] width 43 height 6
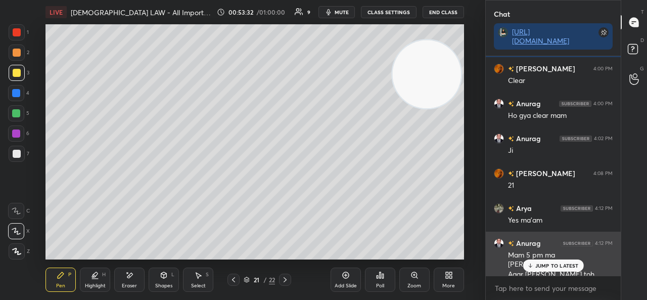
click at [537, 264] on p "JUMP TO LATEST" at bounding box center [556, 265] width 43 height 6
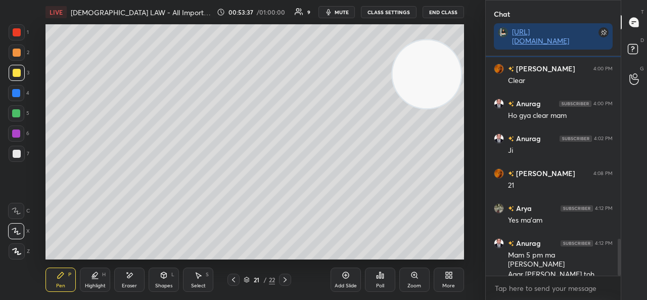
scroll to position [1090, 0]
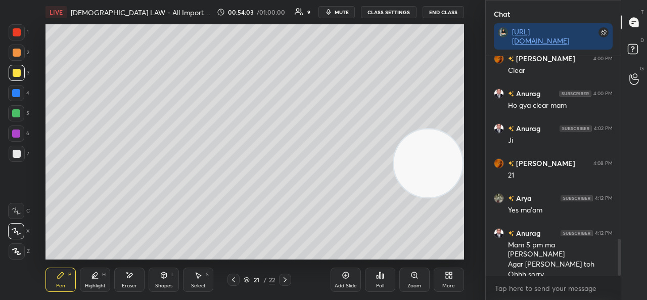
click at [15, 93] on div at bounding box center [16, 93] width 8 height 8
click at [15, 68] on div at bounding box center [17, 73] width 16 height 16
click at [14, 136] on div at bounding box center [16, 133] width 8 height 8
click at [18, 152] on div at bounding box center [17, 154] width 8 height 8
click at [130, 279] on icon at bounding box center [129, 275] width 8 height 9
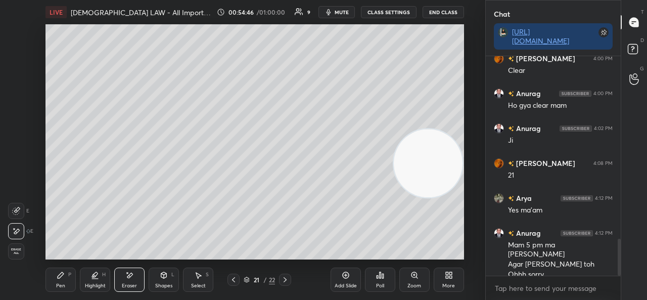
click at [57, 275] on icon at bounding box center [61, 275] width 8 height 8
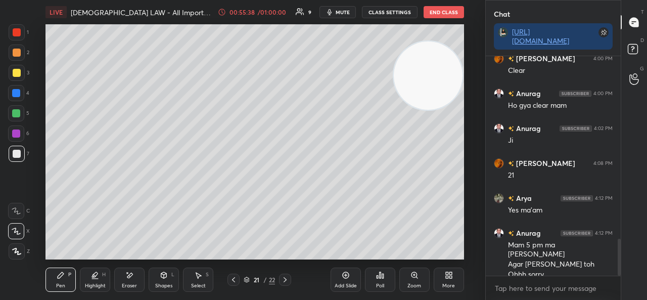
click at [21, 97] on div at bounding box center [16, 93] width 16 height 16
click at [203, 277] on div "Select S" at bounding box center [198, 279] width 30 height 24
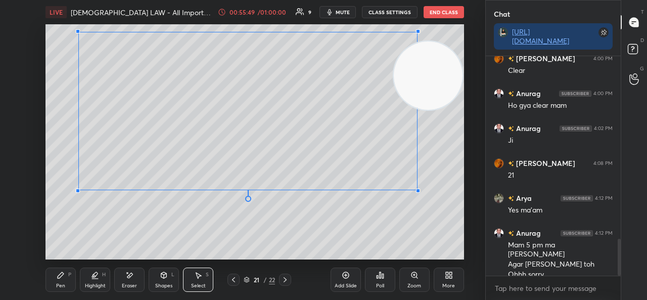
click at [417, 188] on div at bounding box center [418, 190] width 4 height 4
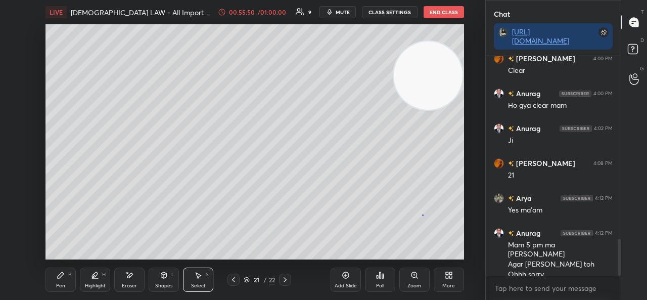
click at [422, 215] on div "0 ° Undo Copy Duplicate Duplicate to new slide Delete" at bounding box center [254, 141] width 418 height 235
click at [72, 272] on div "Pen P" at bounding box center [60, 279] width 30 height 24
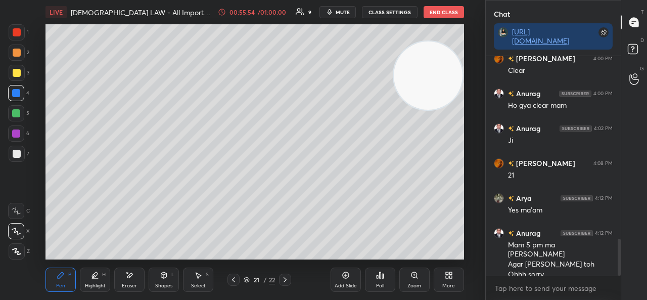
click at [125, 276] on div "Eraser" at bounding box center [129, 279] width 30 height 24
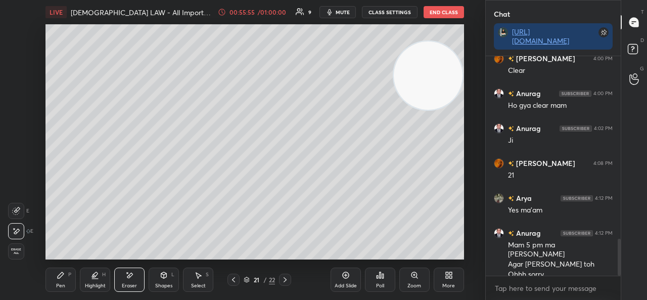
click at [62, 280] on div "Pen P" at bounding box center [60, 279] width 30 height 24
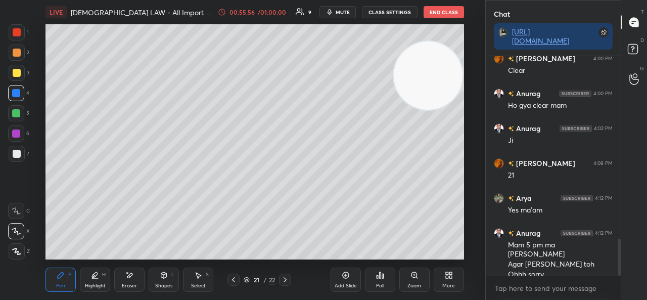
click at [17, 148] on div at bounding box center [17, 153] width 16 height 16
click at [123, 285] on div "Eraser" at bounding box center [129, 285] width 15 height 5
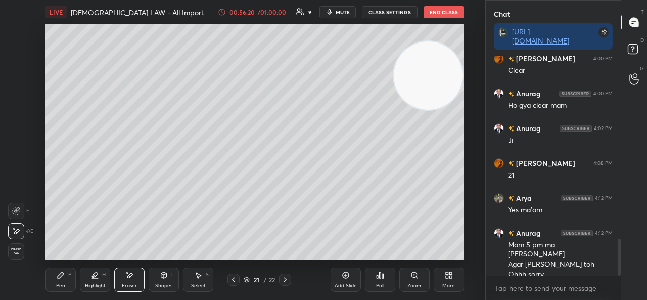
click at [47, 281] on div "Pen P" at bounding box center [60, 279] width 30 height 24
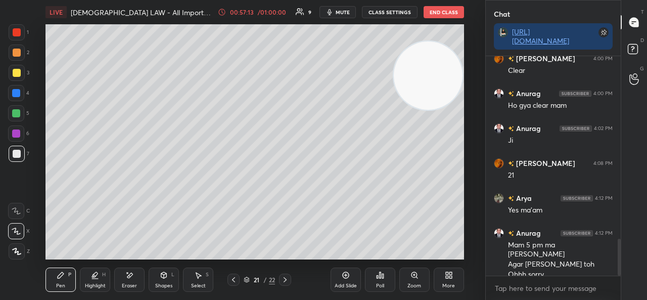
click at [190, 281] on div "Select S" at bounding box center [198, 279] width 30 height 24
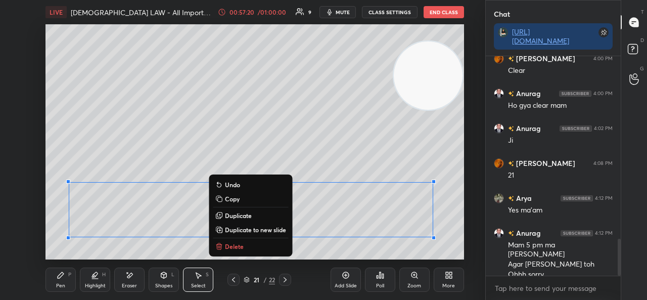
click at [413, 251] on div "Add Slide Poll Zoom More" at bounding box center [396, 279] width 133 height 57
click at [444, 212] on div "0 ° Undo Copy Duplicate Duplicate to new slide Delete" at bounding box center [254, 141] width 418 height 235
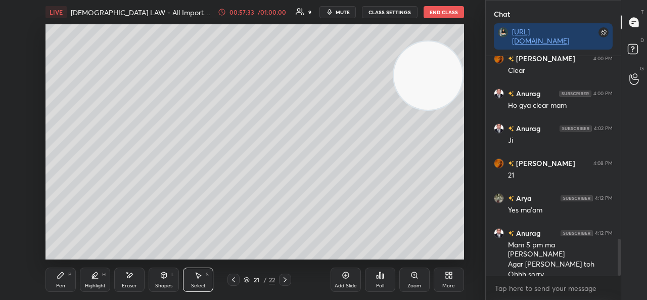
click at [343, 283] on div "Add Slide" at bounding box center [345, 285] width 22 height 5
click at [58, 275] on icon at bounding box center [61, 275] width 8 height 8
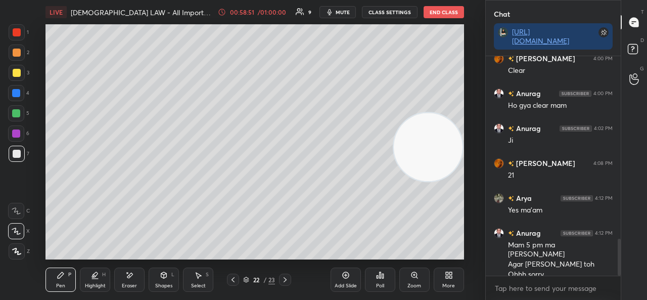
click at [18, 115] on div at bounding box center [16, 113] width 8 height 8
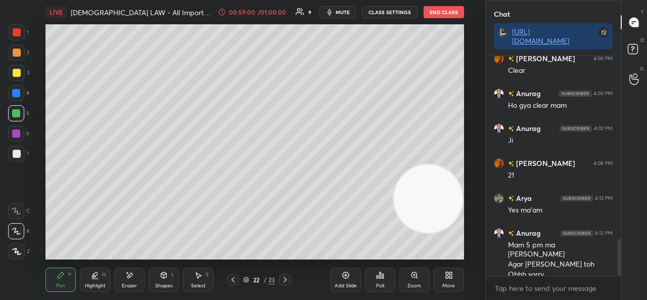
click at [19, 154] on div at bounding box center [17, 154] width 8 height 8
click at [24, 26] on div at bounding box center [17, 32] width 16 height 16
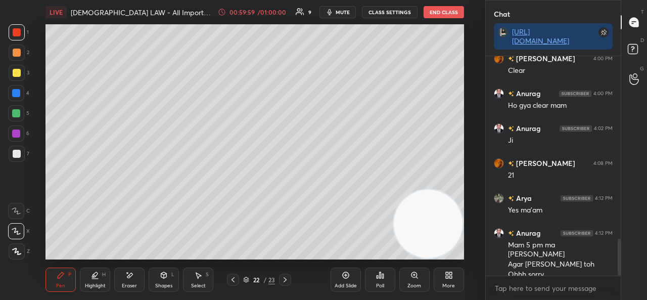
click at [283, 279] on icon at bounding box center [285, 279] width 8 height 8
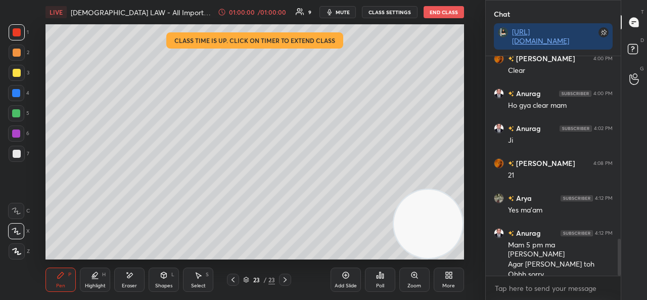
click at [232, 279] on icon at bounding box center [232, 279] width 3 height 5
click at [340, 274] on div "Add Slide" at bounding box center [345, 279] width 30 height 24
click at [19, 73] on div at bounding box center [17, 73] width 8 height 8
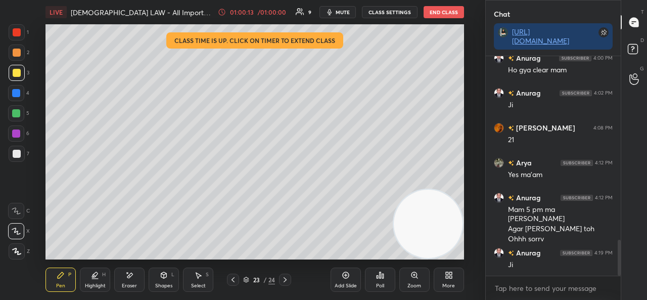
scroll to position [1135, 0]
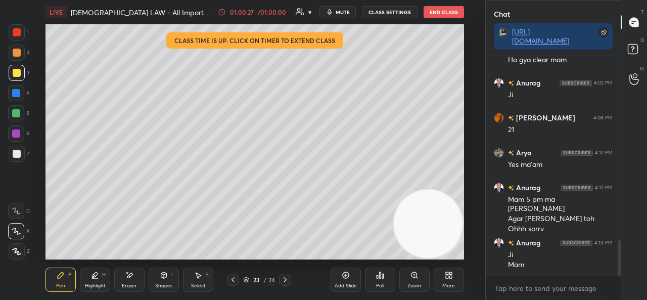
click at [206, 282] on div "Select S" at bounding box center [198, 279] width 30 height 24
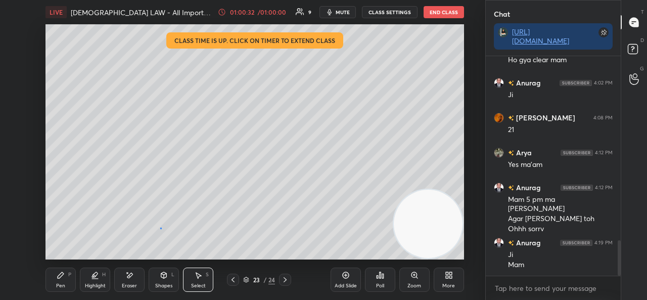
click at [162, 228] on div "0 ° Undo Copy Duplicate Duplicate to new slide Delete" at bounding box center [254, 141] width 418 height 235
click at [55, 272] on div "Pen P" at bounding box center [60, 279] width 30 height 24
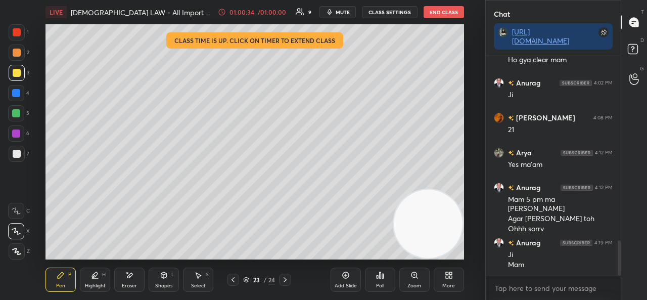
click at [9, 93] on div at bounding box center [16, 93] width 16 height 16
click at [20, 153] on div at bounding box center [17, 154] width 8 height 8
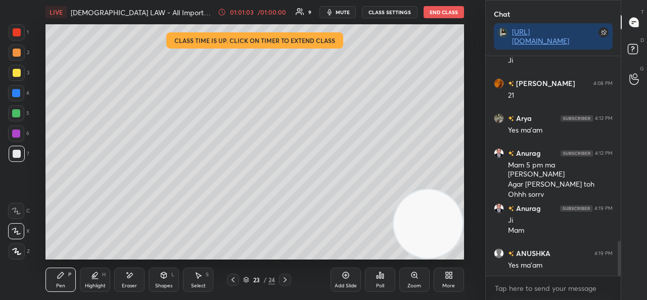
click at [125, 275] on icon at bounding box center [129, 275] width 8 height 9
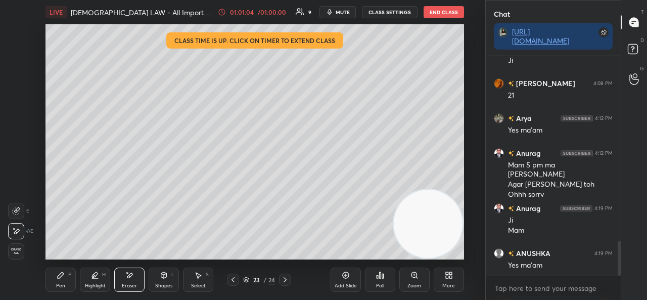
click at [71, 277] on div "Pen P" at bounding box center [60, 279] width 30 height 24
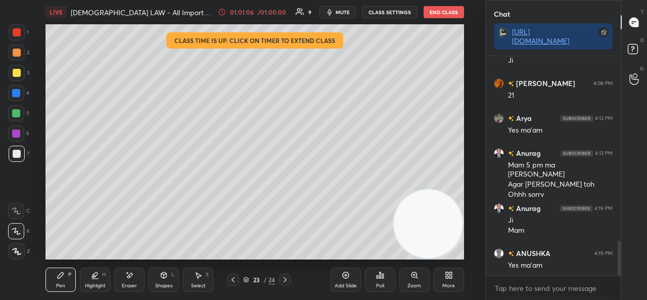
scroll to position [1205, 0]
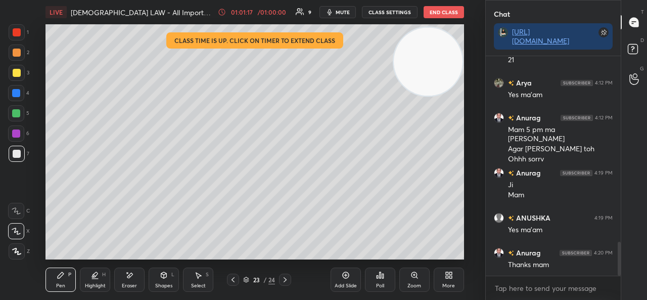
click at [169, 276] on div "Shapes L" at bounding box center [163, 279] width 30 height 24
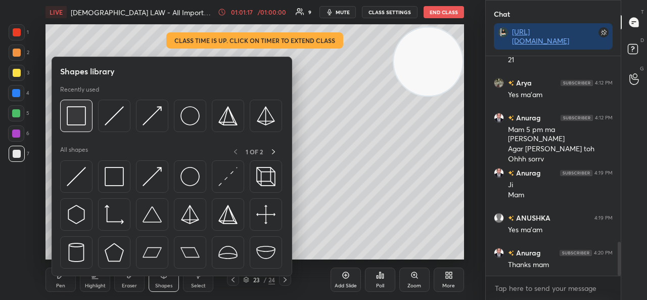
click at [78, 109] on img at bounding box center [76, 115] width 19 height 19
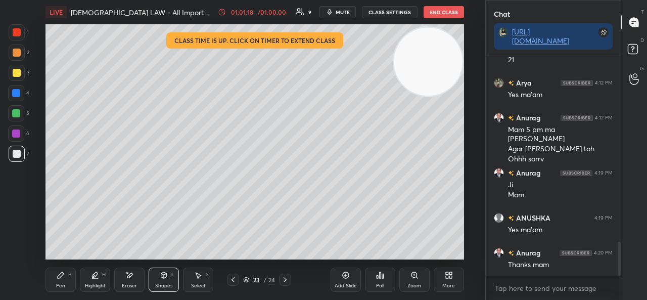
click at [14, 92] on div at bounding box center [16, 93] width 8 height 8
click at [14, 30] on div at bounding box center [17, 32] width 8 height 8
click at [94, 278] on icon at bounding box center [95, 275] width 8 height 8
click at [234, 278] on icon at bounding box center [232, 279] width 3 height 5
click at [235, 278] on icon at bounding box center [233, 279] width 8 height 8
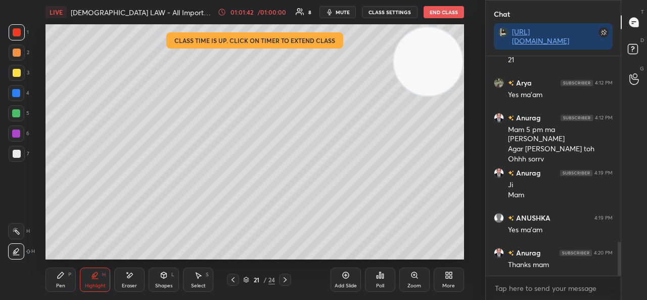
click at [234, 280] on icon at bounding box center [233, 279] width 8 height 8
click at [236, 279] on icon at bounding box center [233, 279] width 8 height 8
click at [235, 280] on icon at bounding box center [233, 279] width 8 height 8
click at [233, 278] on icon at bounding box center [233, 279] width 8 height 8
click at [235, 280] on icon at bounding box center [233, 279] width 8 height 8
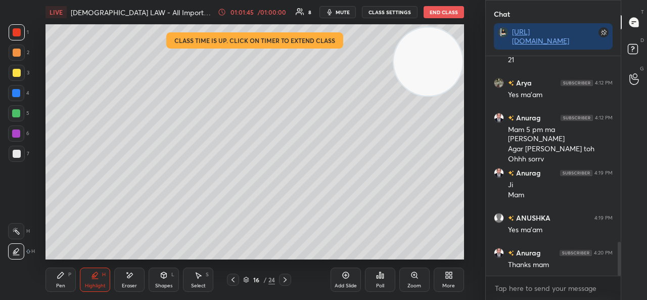
click at [235, 282] on icon at bounding box center [233, 279] width 8 height 8
click at [234, 280] on icon at bounding box center [233, 279] width 8 height 8
click at [232, 281] on icon at bounding box center [233, 279] width 8 height 8
click at [232, 282] on icon at bounding box center [233, 279] width 8 height 8
click at [233, 281] on icon at bounding box center [232, 279] width 3 height 5
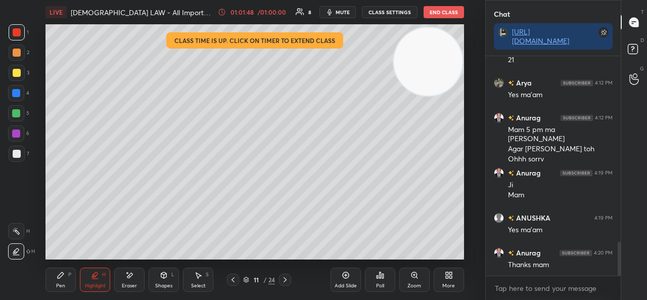
click at [232, 279] on icon at bounding box center [233, 279] width 8 height 8
click at [234, 279] on icon at bounding box center [233, 279] width 8 height 8
click at [233, 279] on icon at bounding box center [233, 279] width 8 height 8
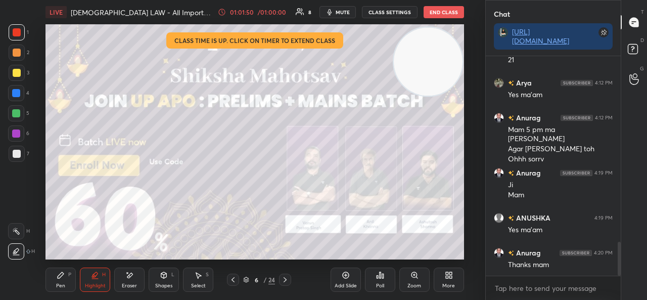
click at [232, 278] on icon at bounding box center [232, 279] width 3 height 5
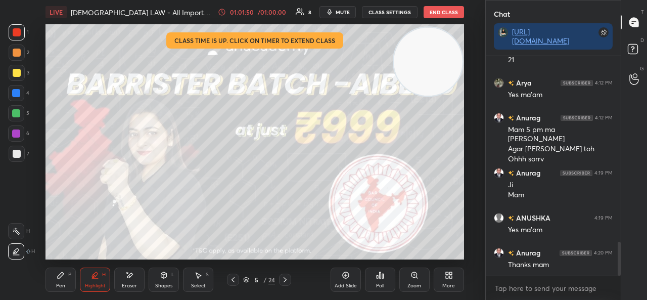
click at [233, 279] on icon at bounding box center [233, 279] width 8 height 8
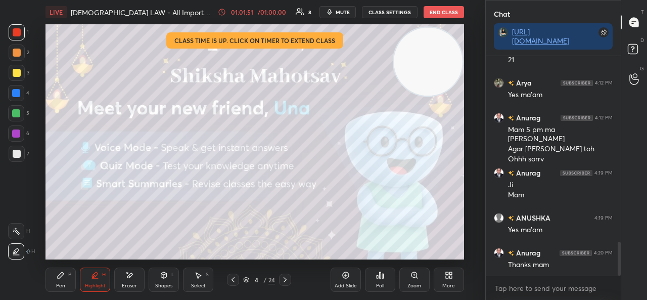
click at [285, 278] on icon at bounding box center [284, 279] width 3 height 5
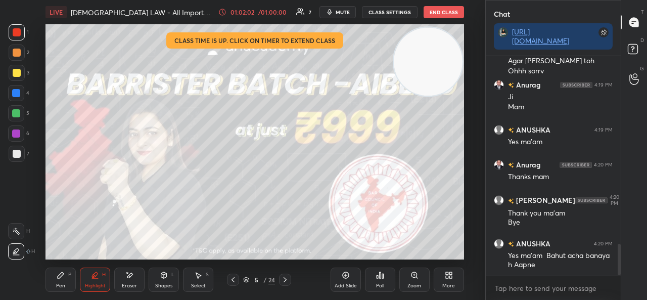
scroll to position [1327, 0]
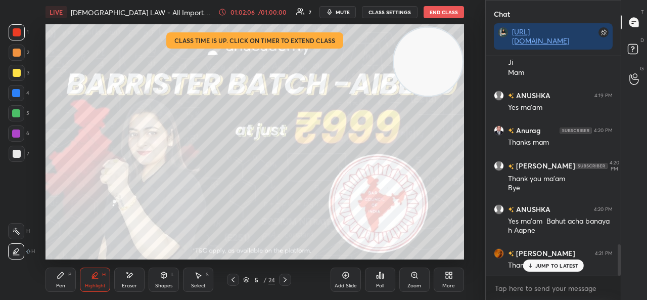
click at [439, 14] on button "End Class" at bounding box center [443, 12] width 40 height 12
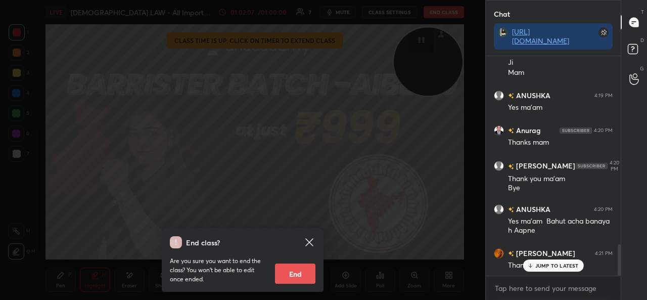
click at [292, 271] on button "End" at bounding box center [295, 273] width 40 height 20
type textarea "x"
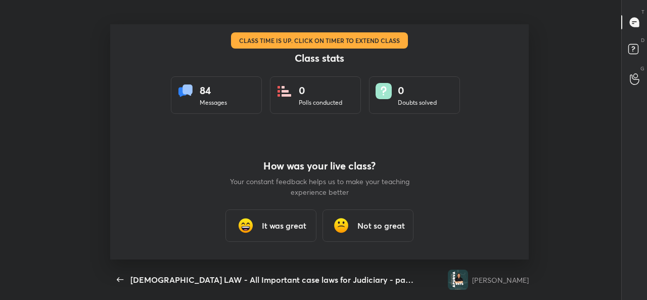
scroll to position [0, 0]
click at [254, 226] on img at bounding box center [245, 225] width 20 height 20
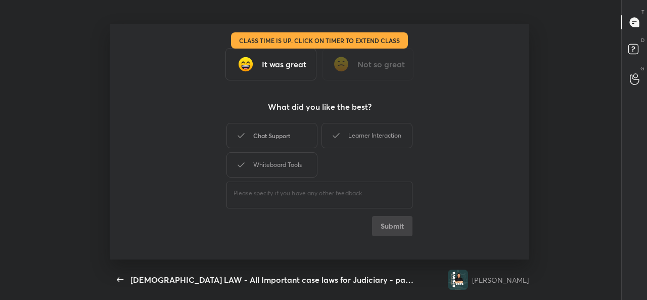
click at [275, 135] on div "Chat Support" at bounding box center [271, 135] width 91 height 25
click at [372, 125] on div "Learner Interaction" at bounding box center [366, 135] width 91 height 25
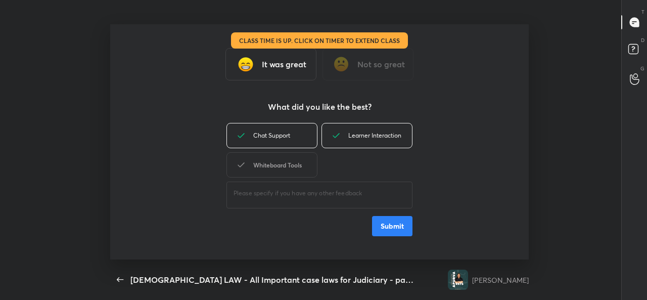
click at [281, 170] on div "Whiteboard Tools" at bounding box center [271, 164] width 91 height 25
click at [383, 220] on button "Submit" at bounding box center [392, 226] width 40 height 20
